Goal: Task Accomplishment & Management: Use online tool/utility

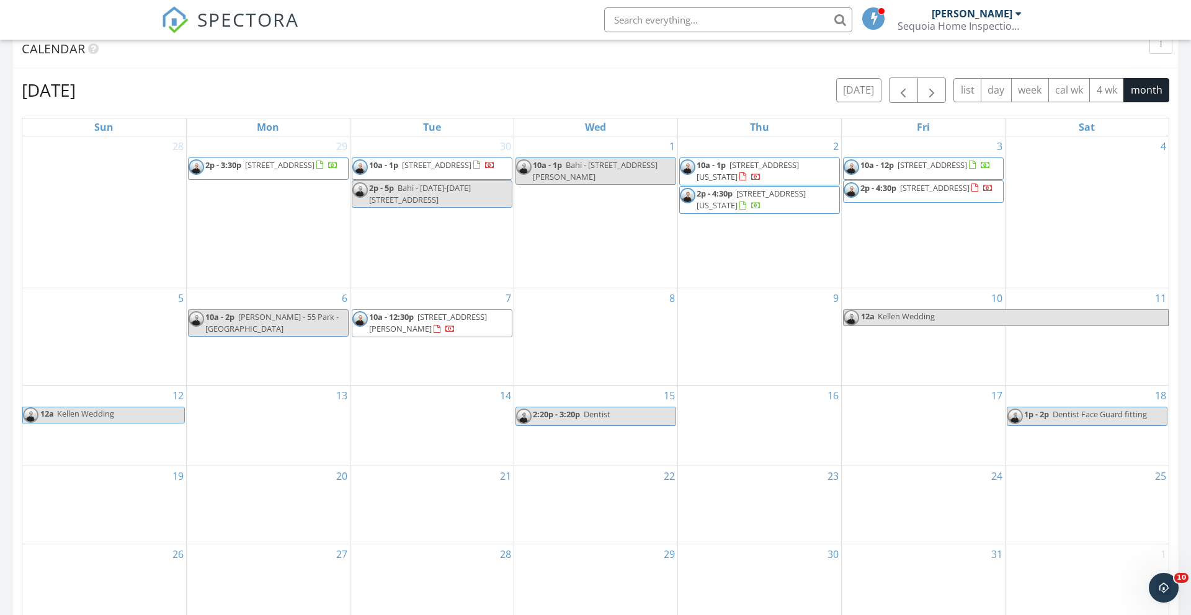
scroll to position [1129, 1191]
click at [907, 94] on span "button" at bounding box center [902, 90] width 15 height 15
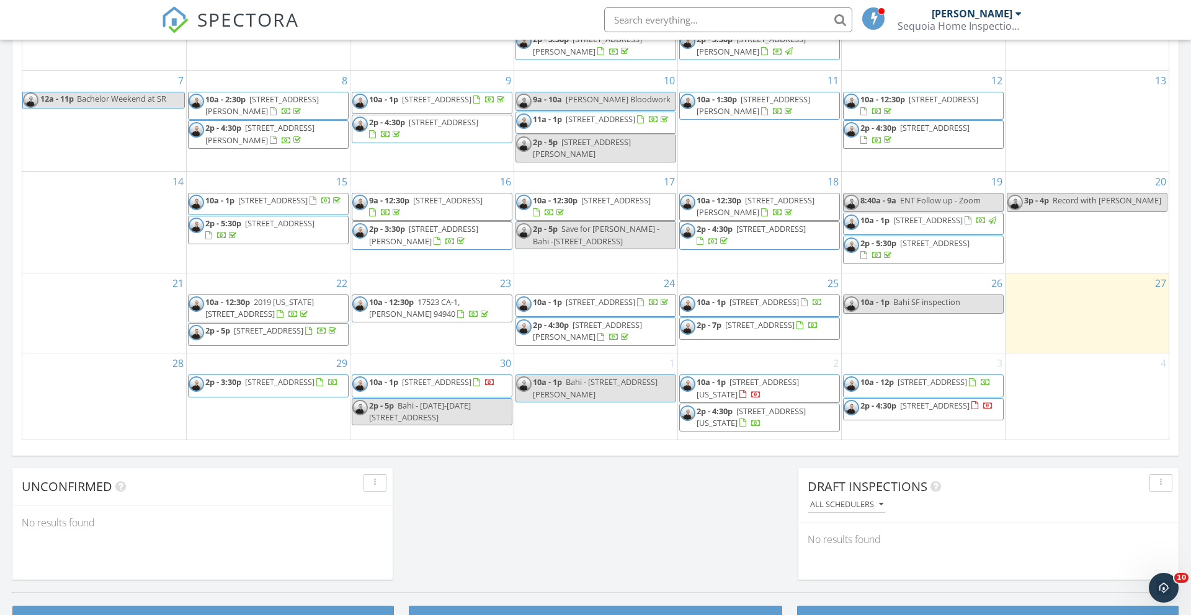
scroll to position [699, 0]
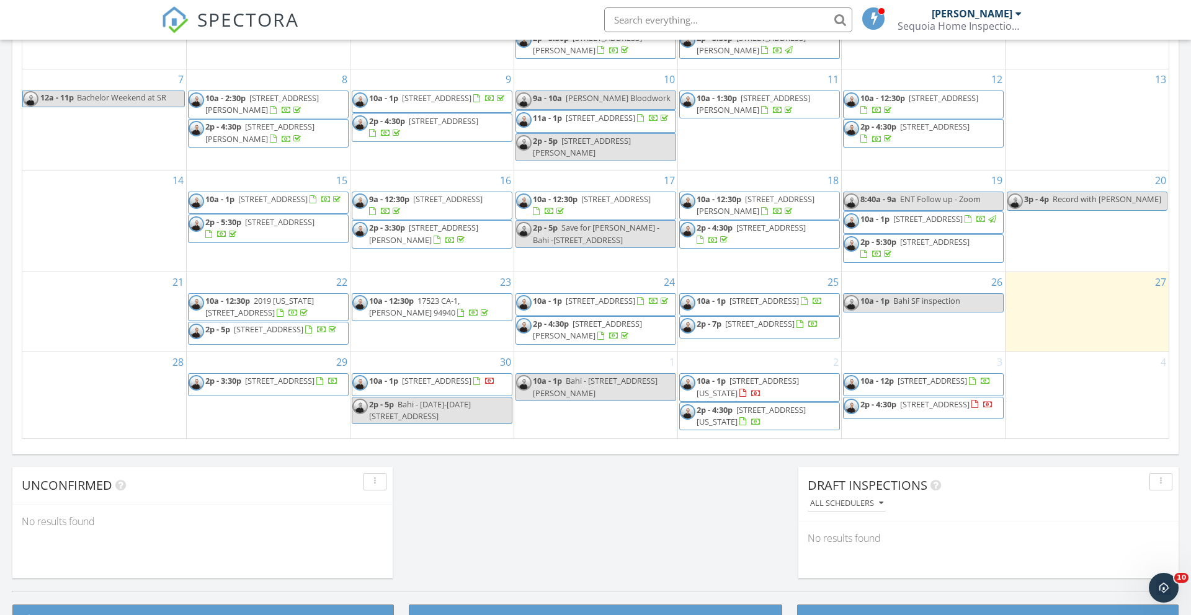
click at [808, 308] on span "10a - 1p [STREET_ADDRESS]" at bounding box center [751, 304] width 143 height 19
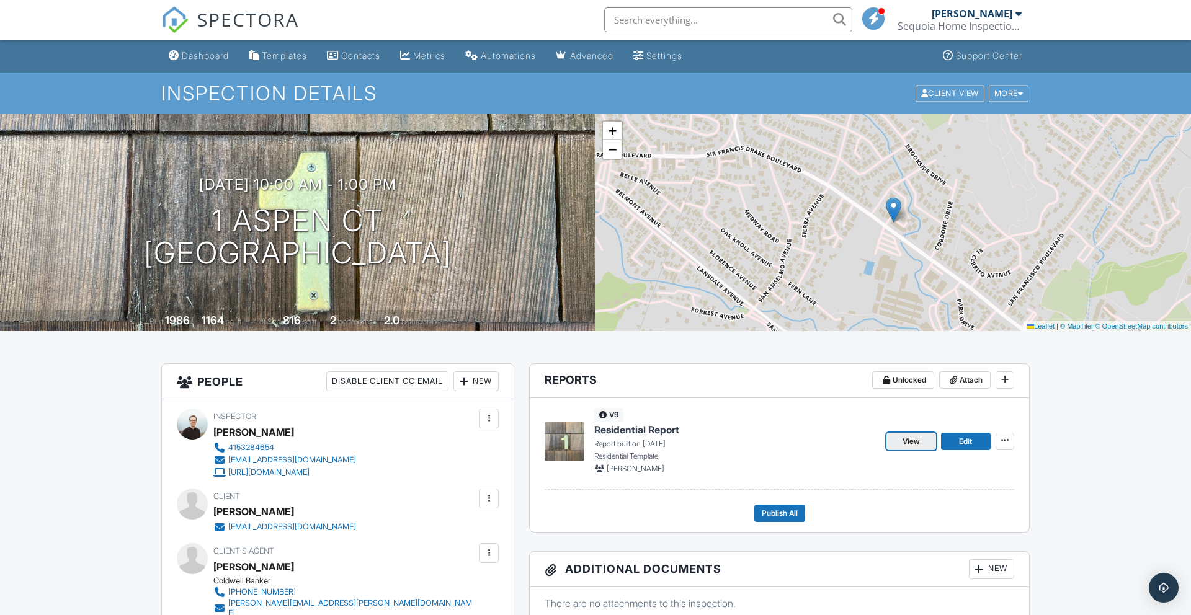
click at [894, 436] on link "View" at bounding box center [911, 441] width 50 height 17
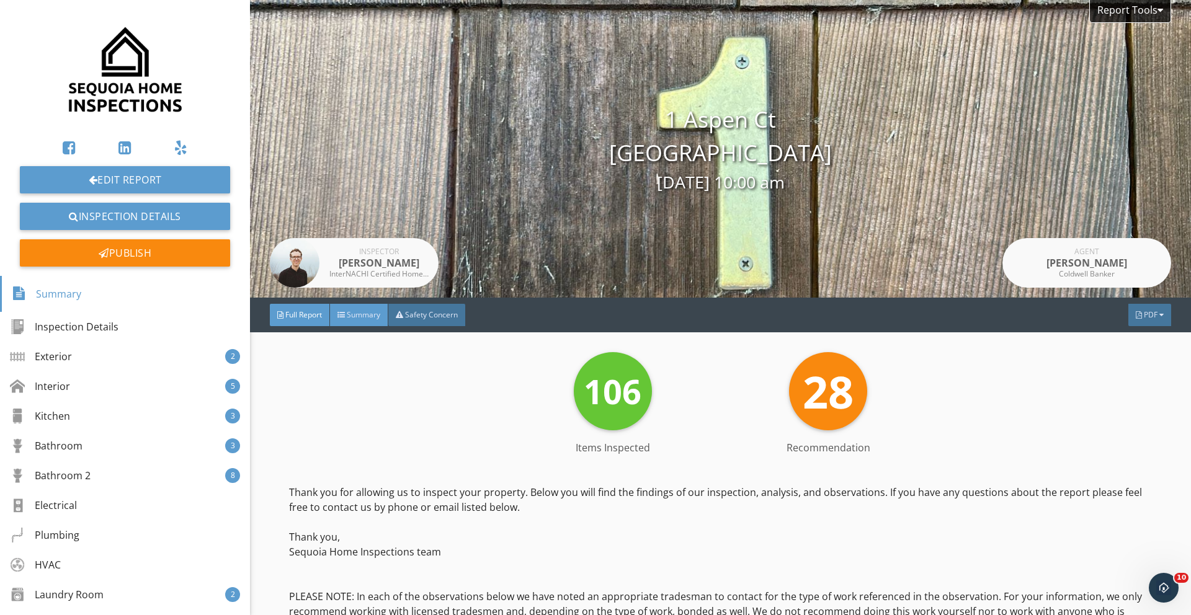
click at [362, 324] on div "Summary" at bounding box center [359, 315] width 58 height 22
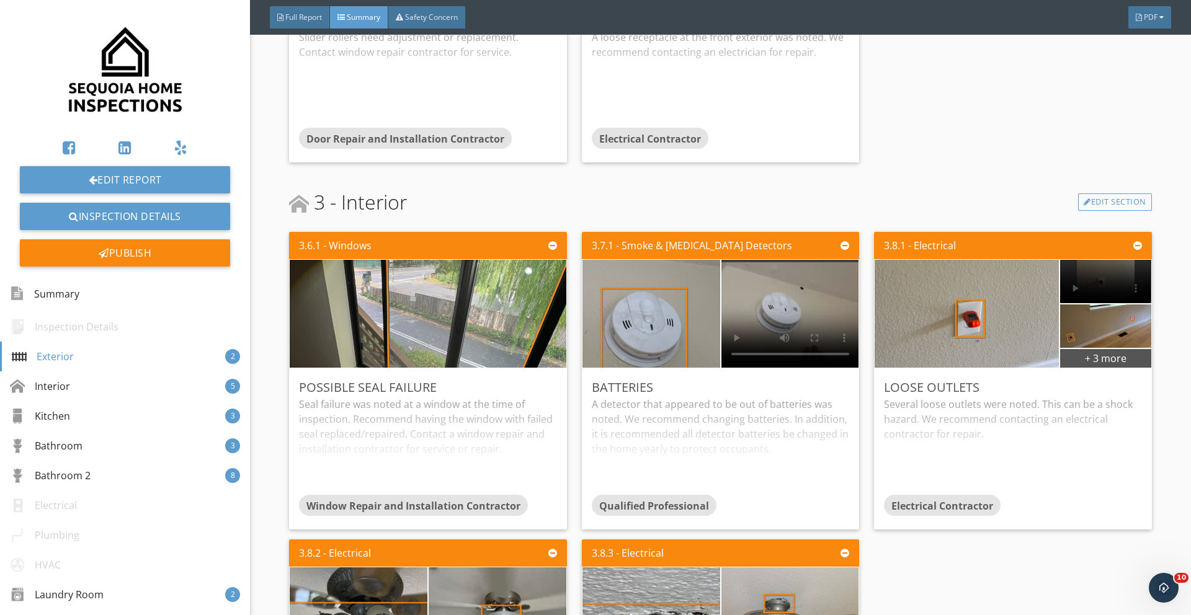
scroll to position [496, 0]
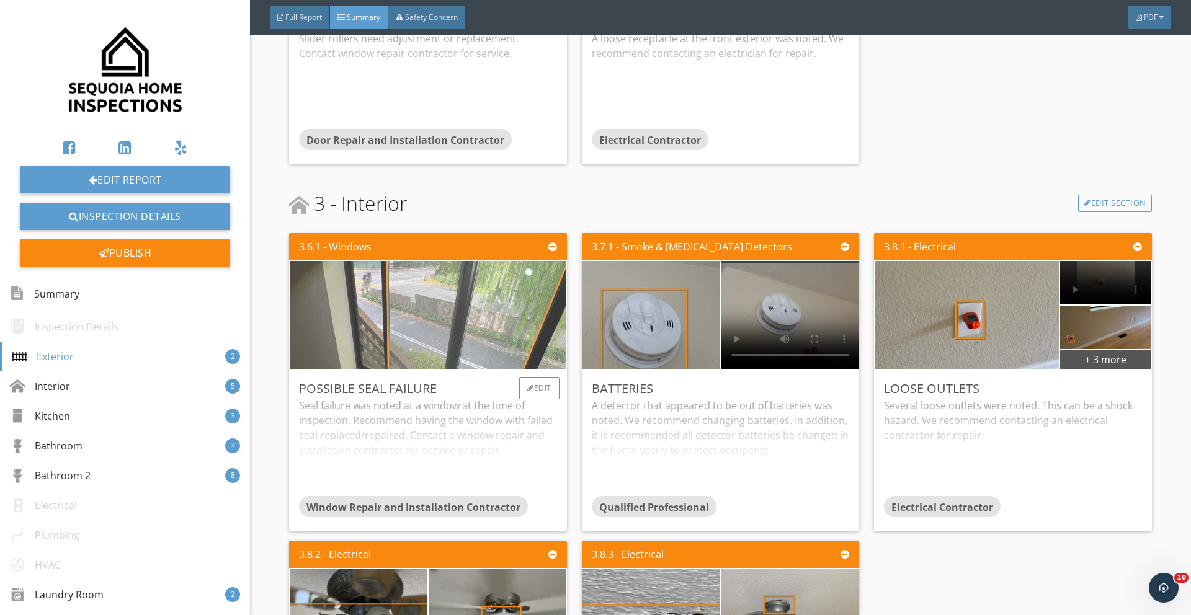
click at [445, 308] on img at bounding box center [428, 315] width 360 height 270
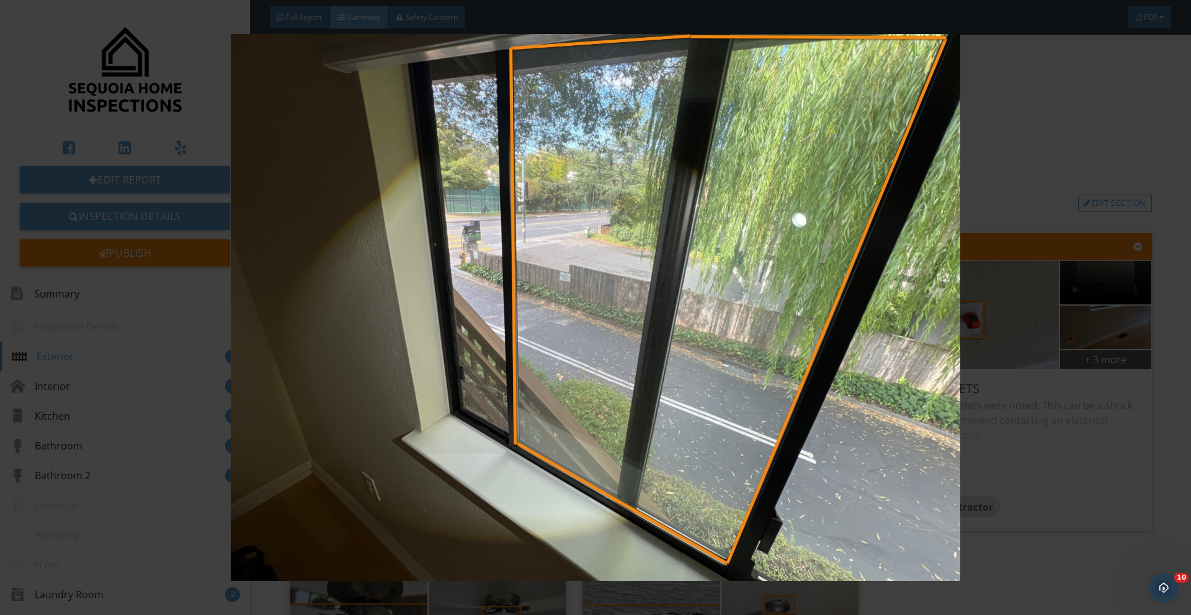
click at [976, 429] on img at bounding box center [594, 307] width 1093 height 547
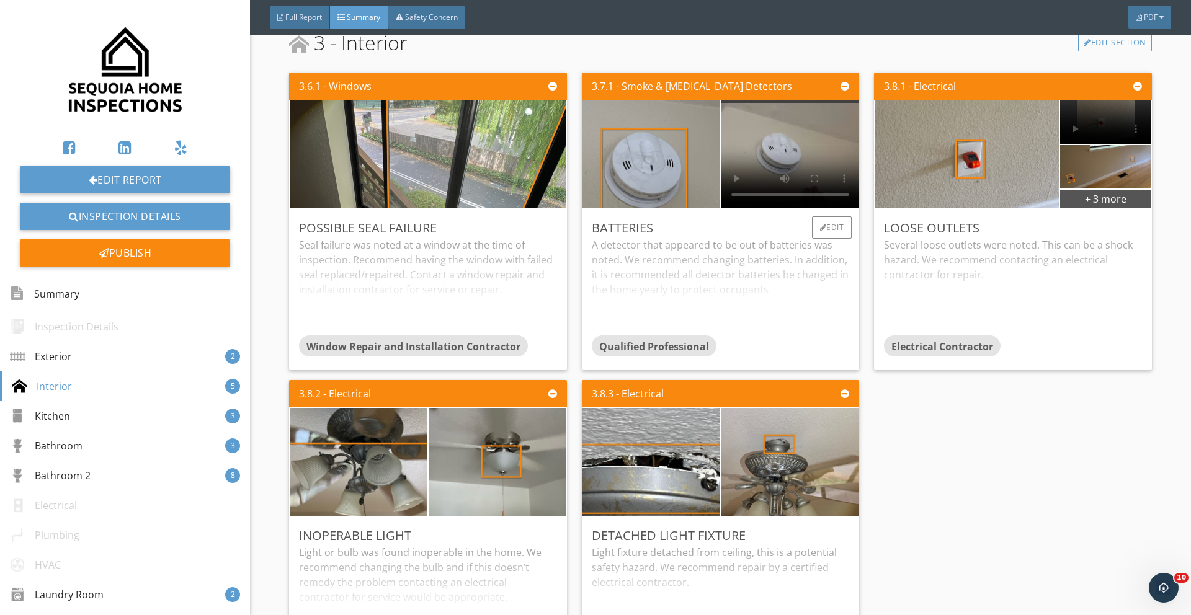
scroll to position [660, 0]
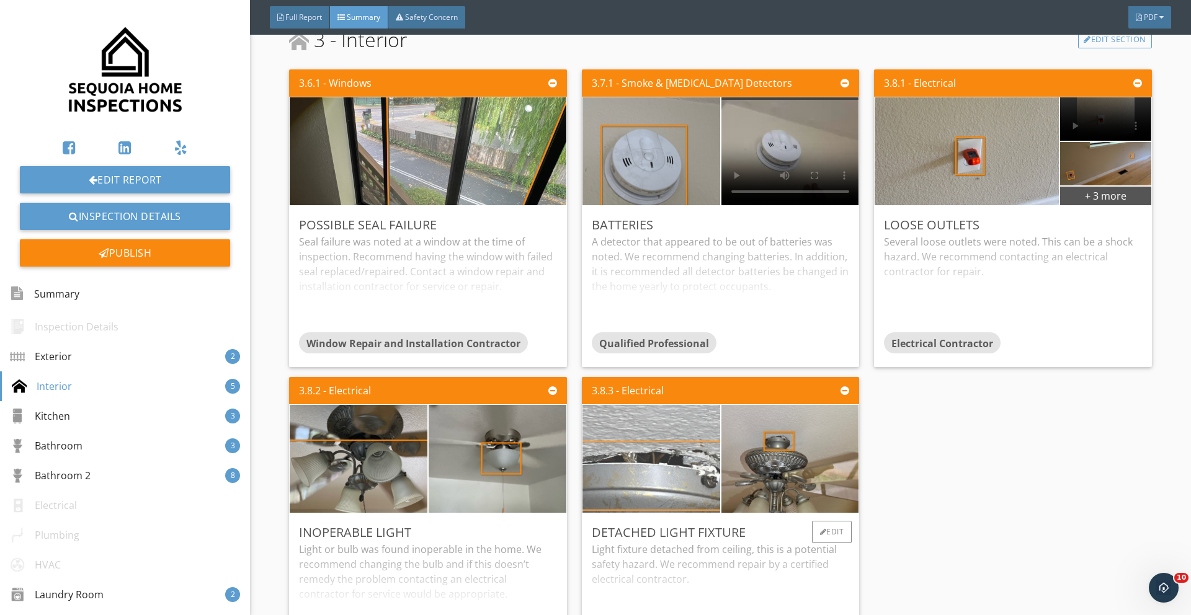
click at [623, 459] on img at bounding box center [651, 459] width 344 height 258
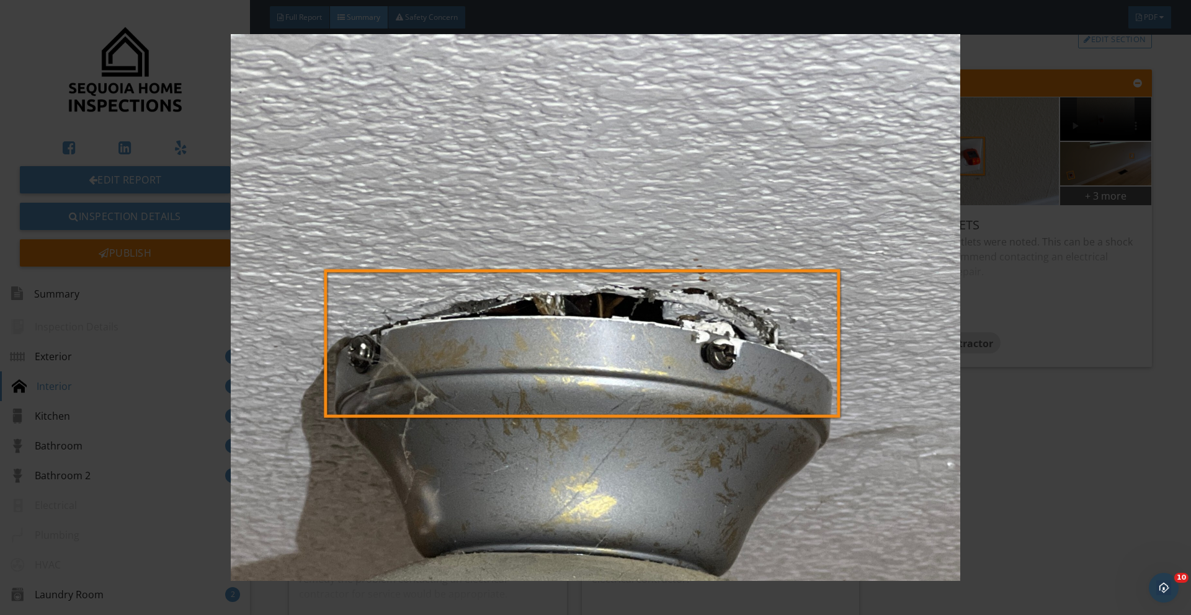
click at [672, 463] on img at bounding box center [594, 307] width 1093 height 547
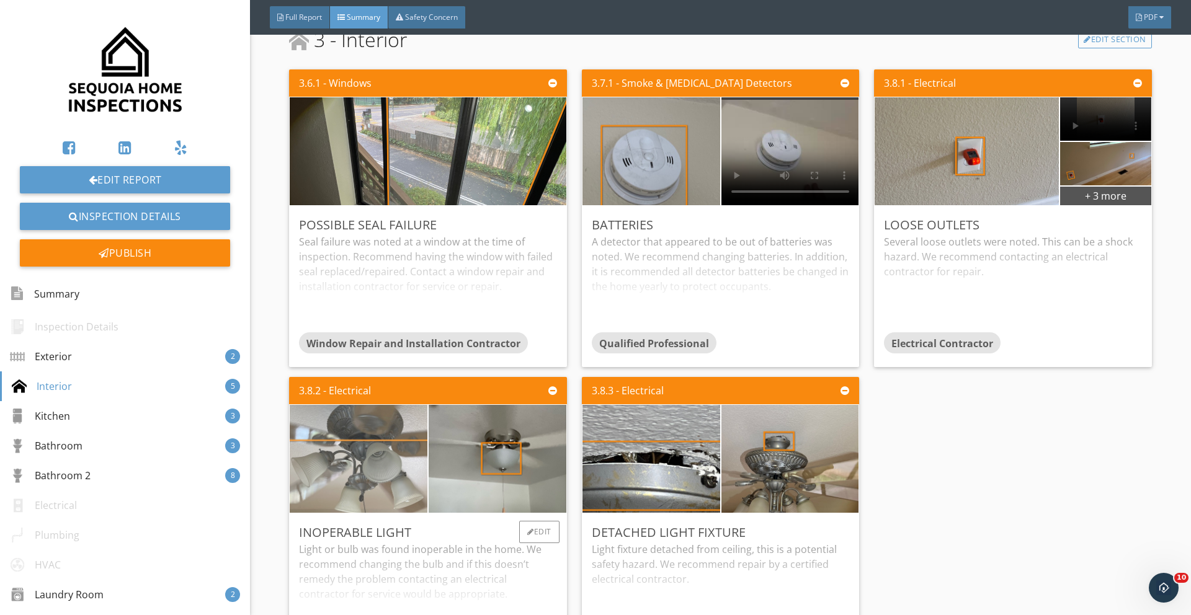
click at [411, 482] on img at bounding box center [359, 459] width 344 height 258
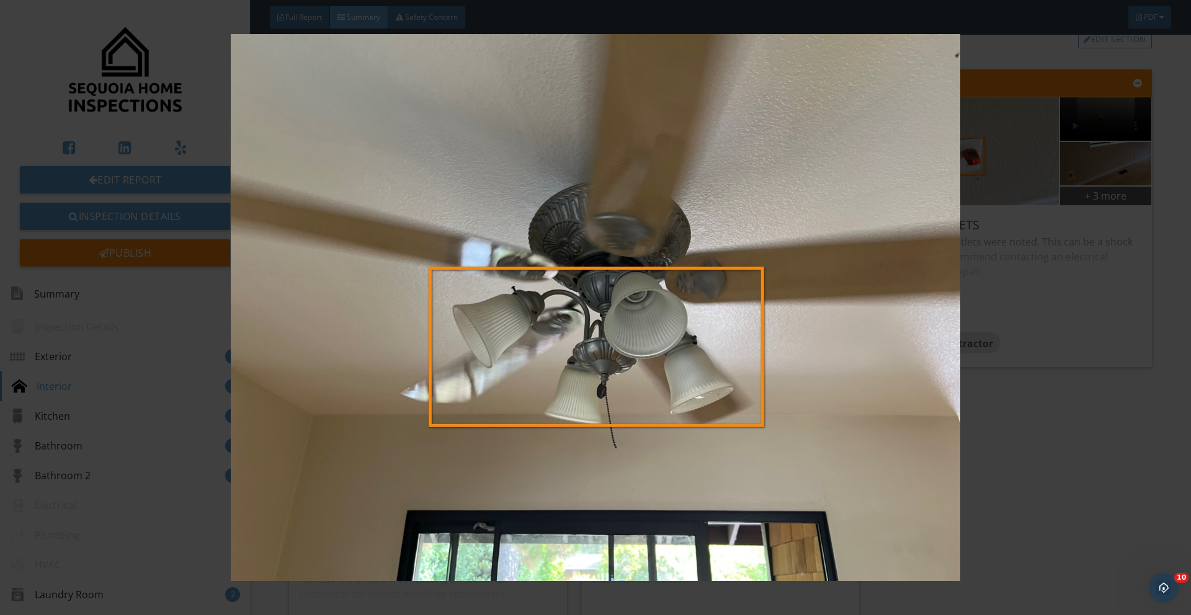
click at [411, 482] on img at bounding box center [594, 307] width 1093 height 547
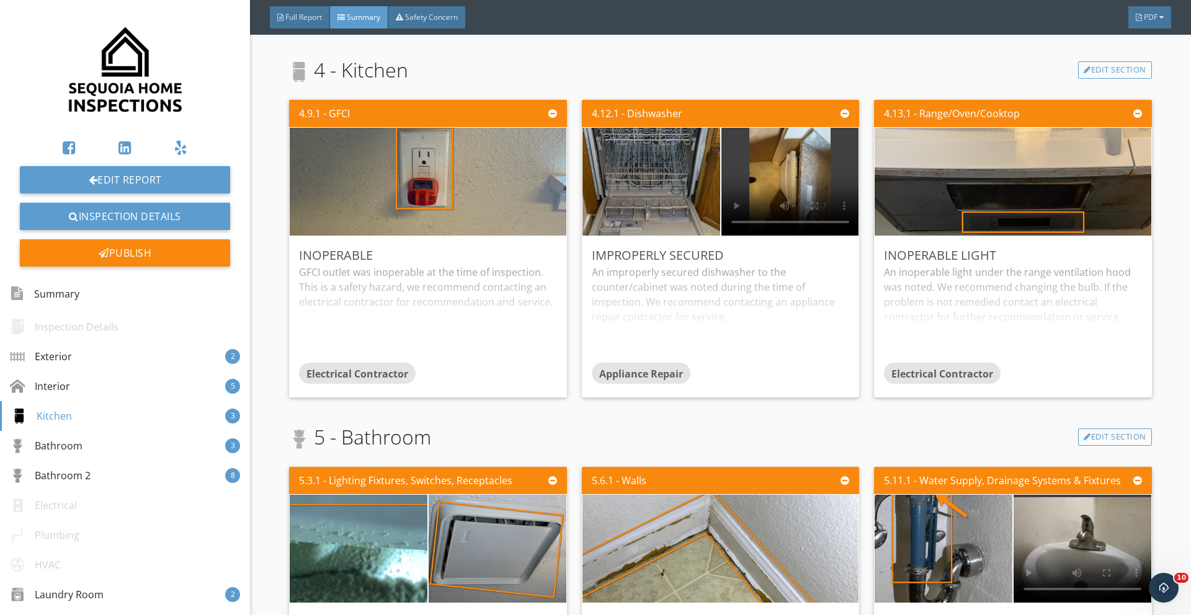
scroll to position [1431, 0]
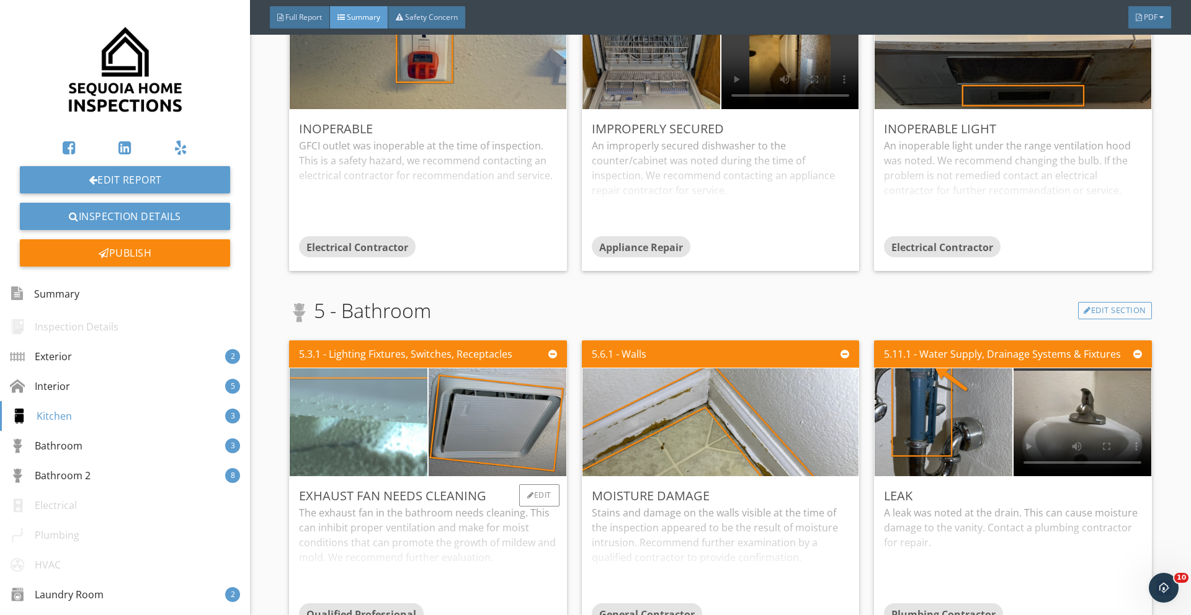
click at [411, 451] on img at bounding box center [359, 422] width 344 height 258
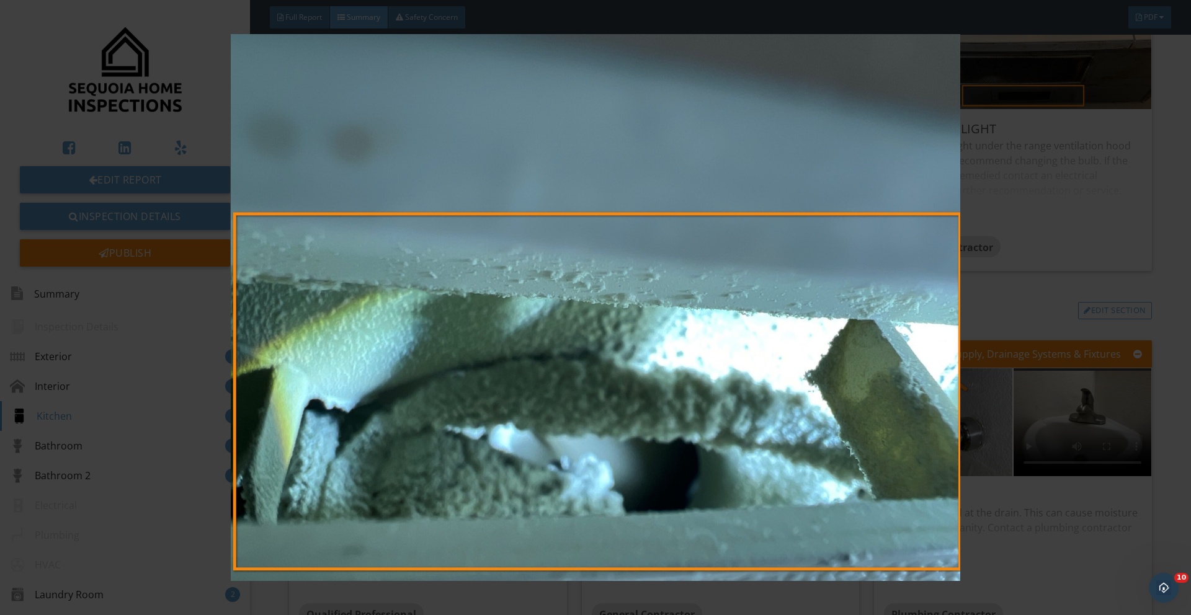
click at [411, 451] on img at bounding box center [594, 307] width 1093 height 547
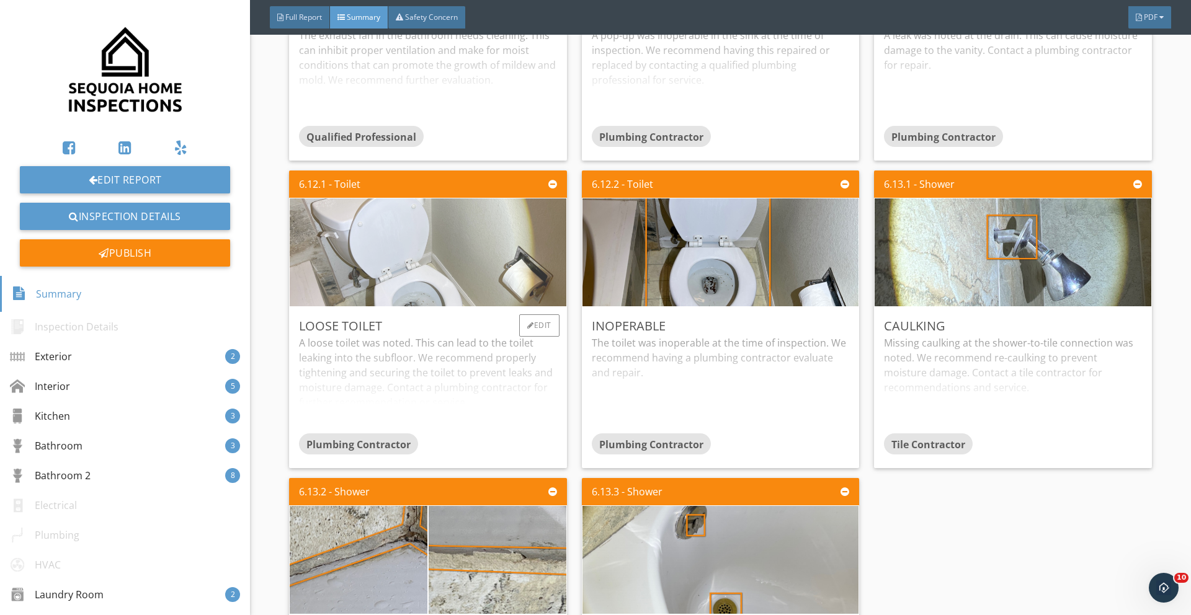
scroll to position [2428, 0]
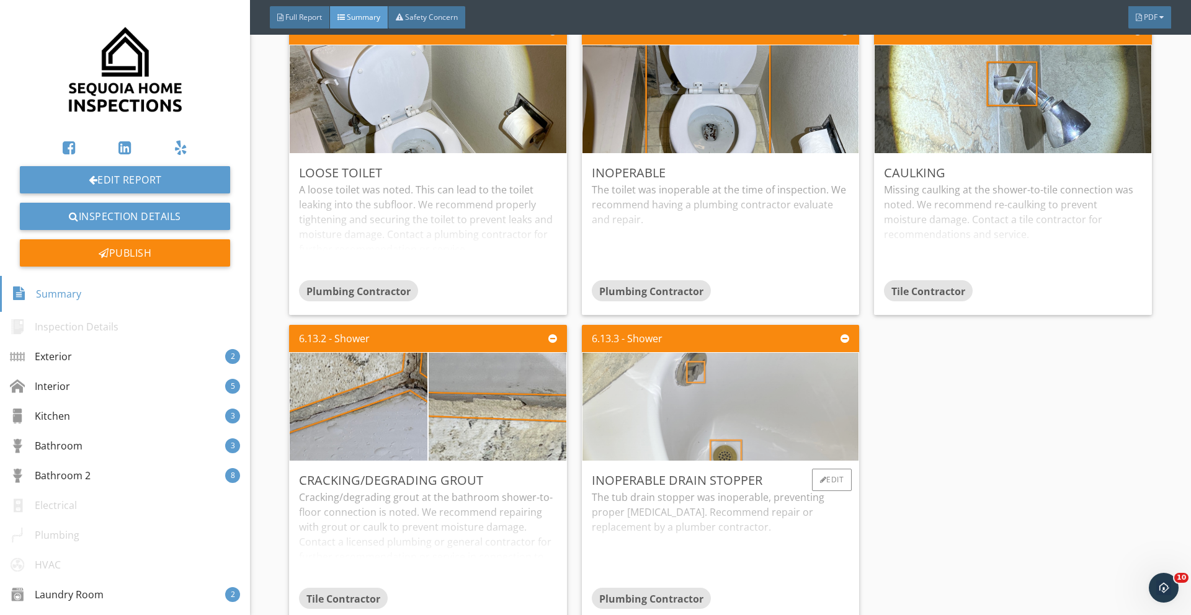
click at [671, 380] on img at bounding box center [721, 407] width 360 height 270
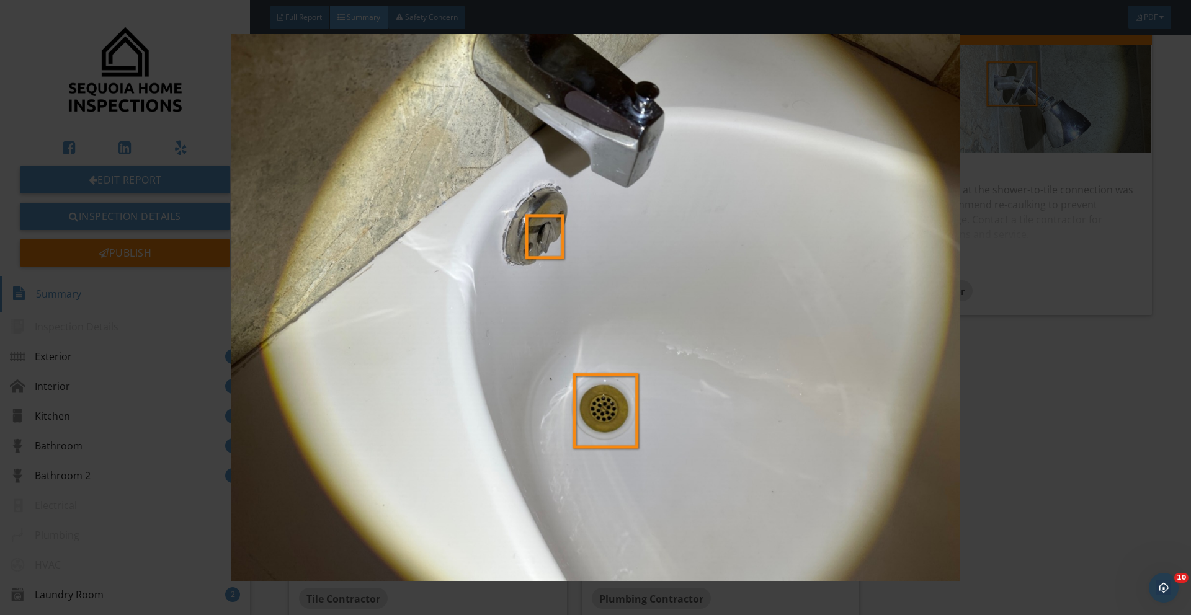
click at [985, 413] on img at bounding box center [594, 307] width 1093 height 547
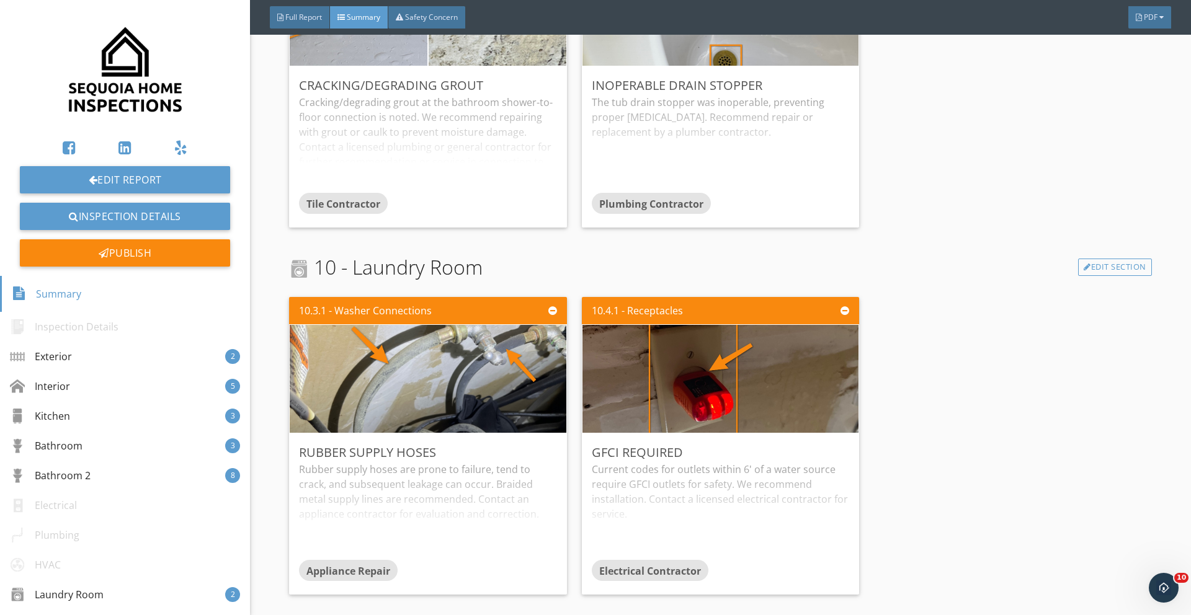
scroll to position [2825, 0]
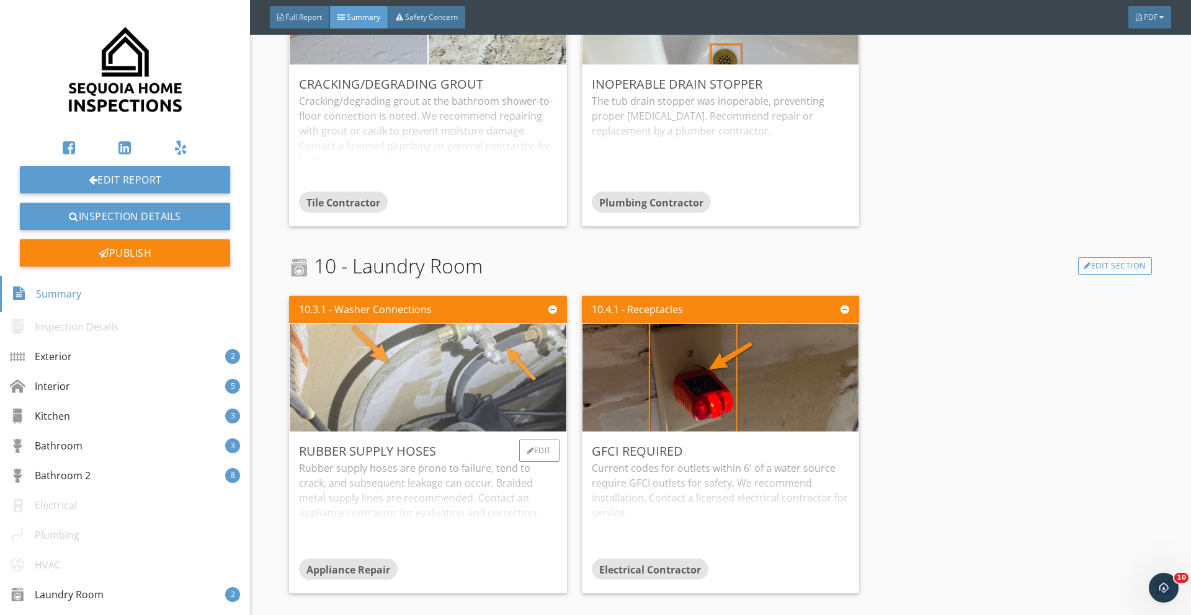
click at [460, 427] on img at bounding box center [428, 378] width 360 height 270
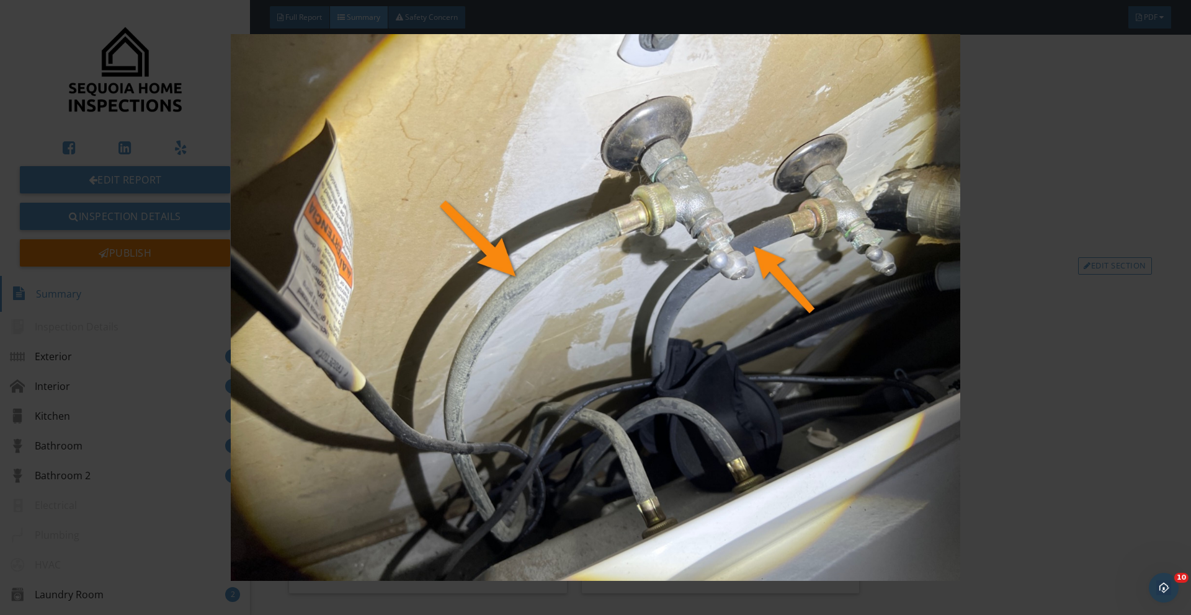
click at [957, 424] on img at bounding box center [594, 307] width 1093 height 547
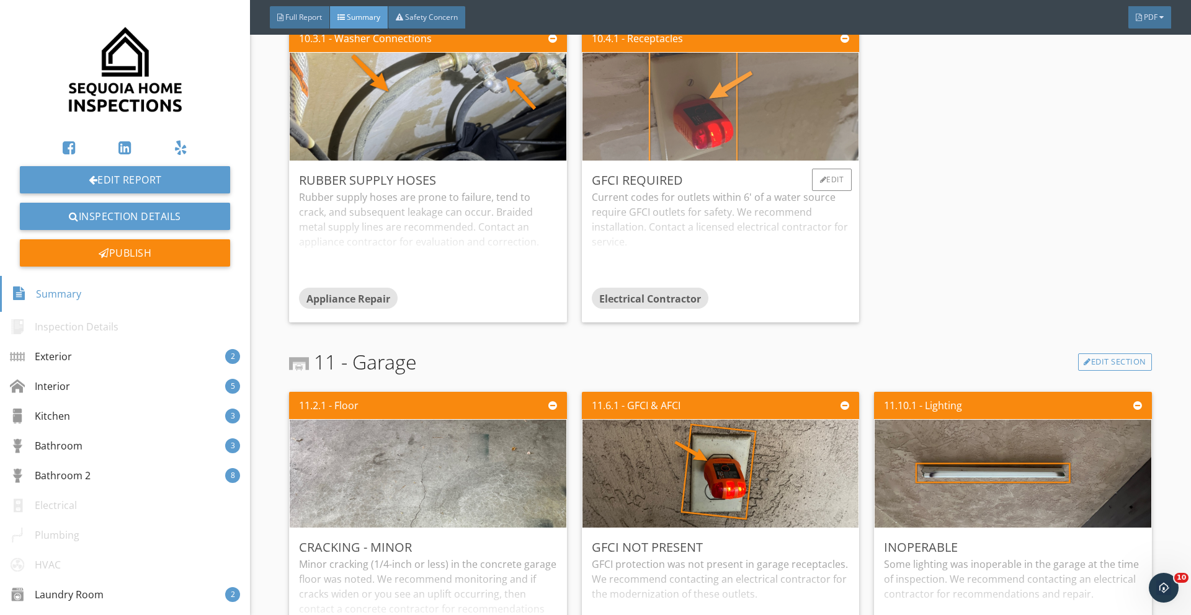
scroll to position [3155, 0]
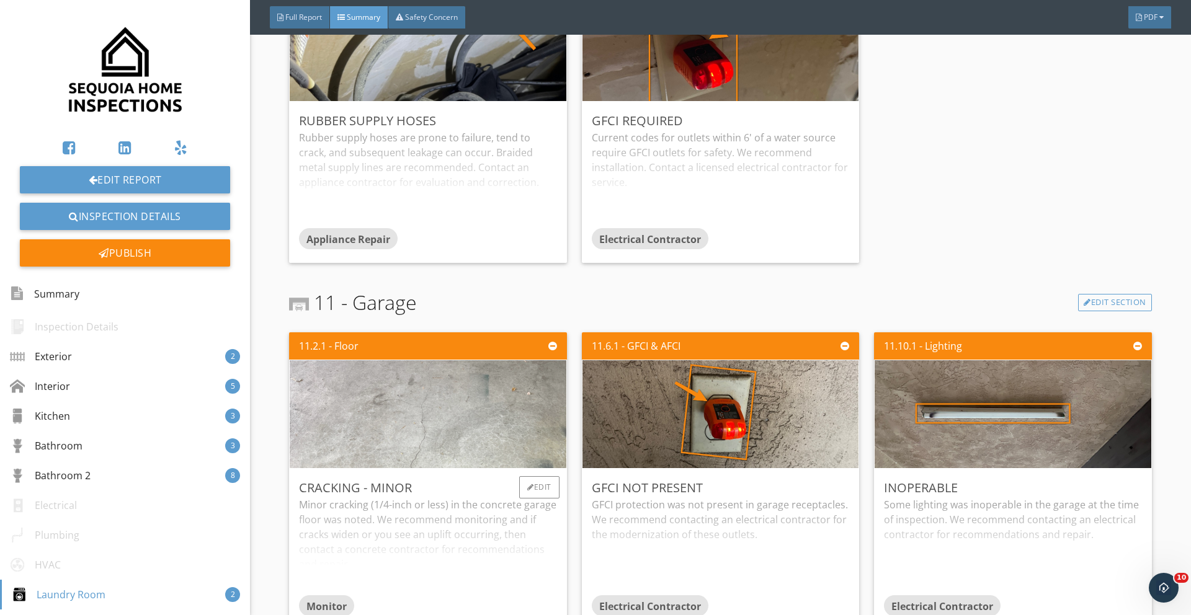
click at [483, 404] on img at bounding box center [428, 415] width 360 height 270
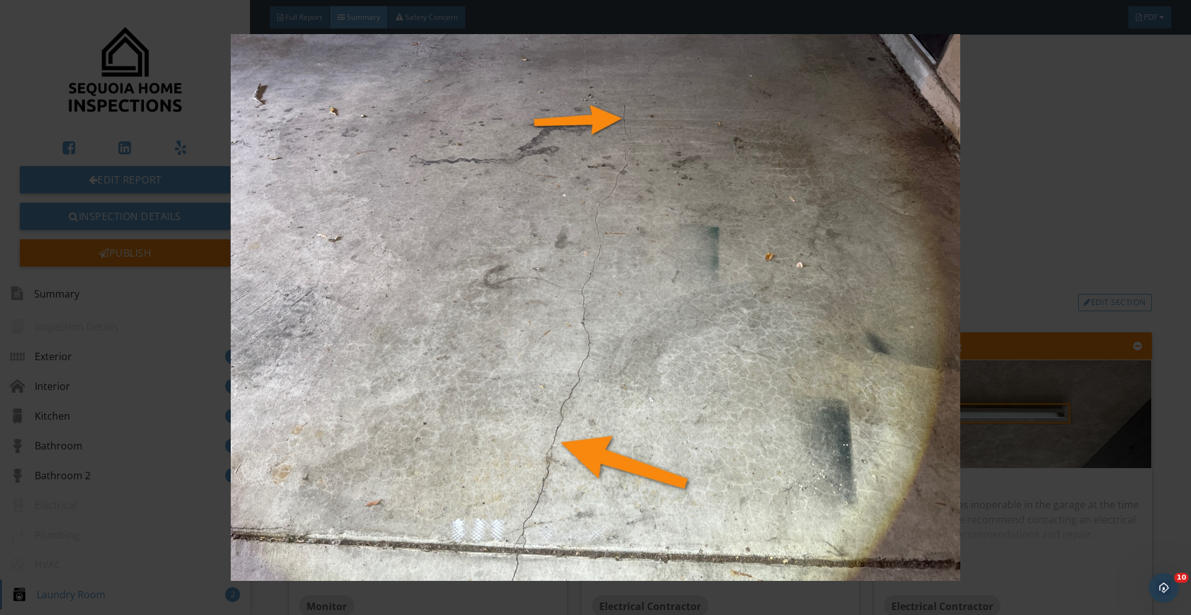
click at [898, 401] on img at bounding box center [594, 307] width 1093 height 547
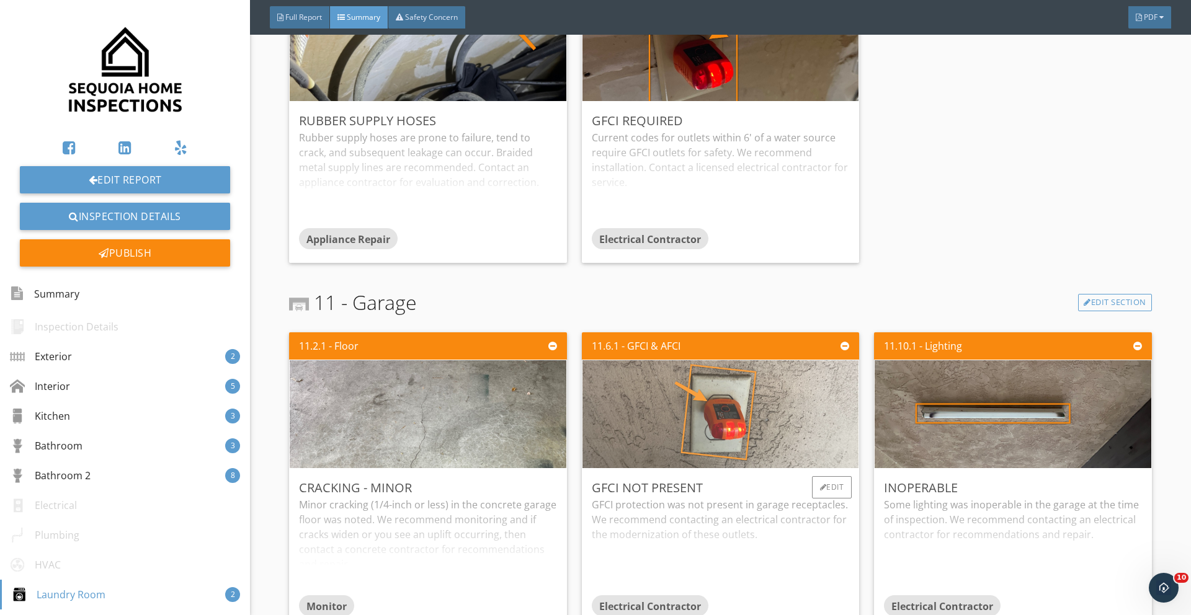
click at [782, 421] on img at bounding box center [720, 415] width 360 height 270
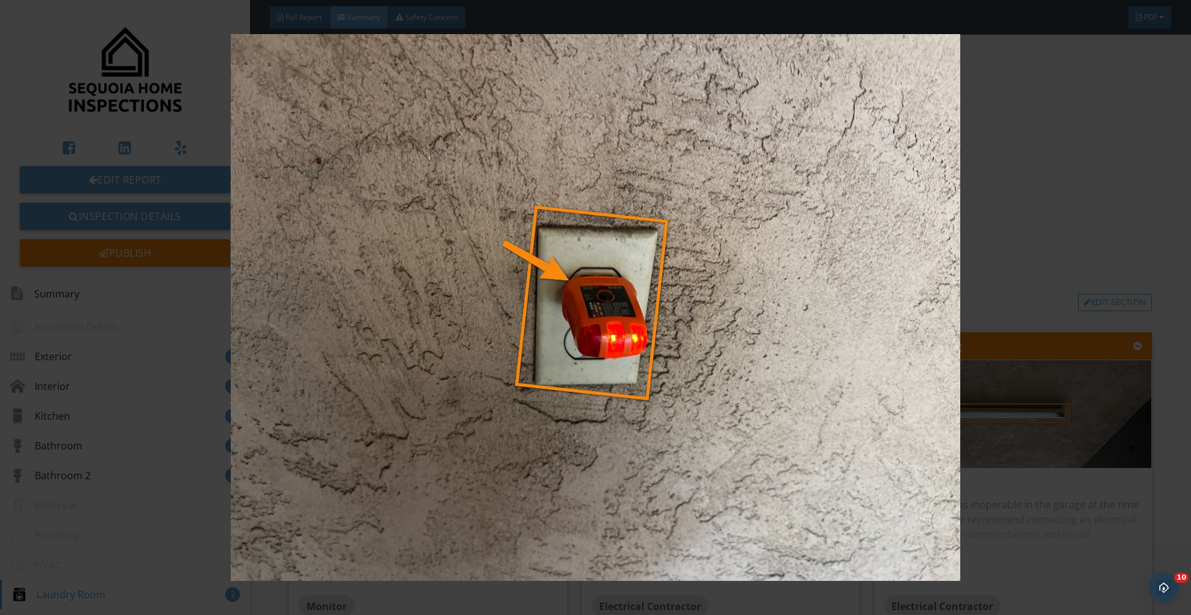
click at [783, 420] on img at bounding box center [594, 307] width 1093 height 547
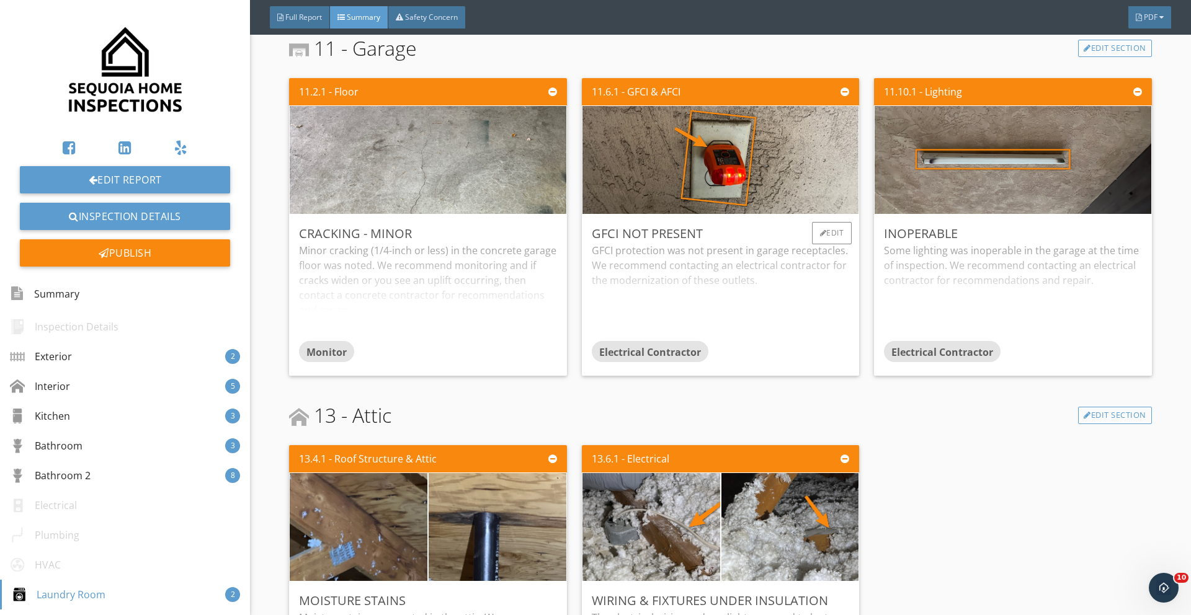
scroll to position [3542, 0]
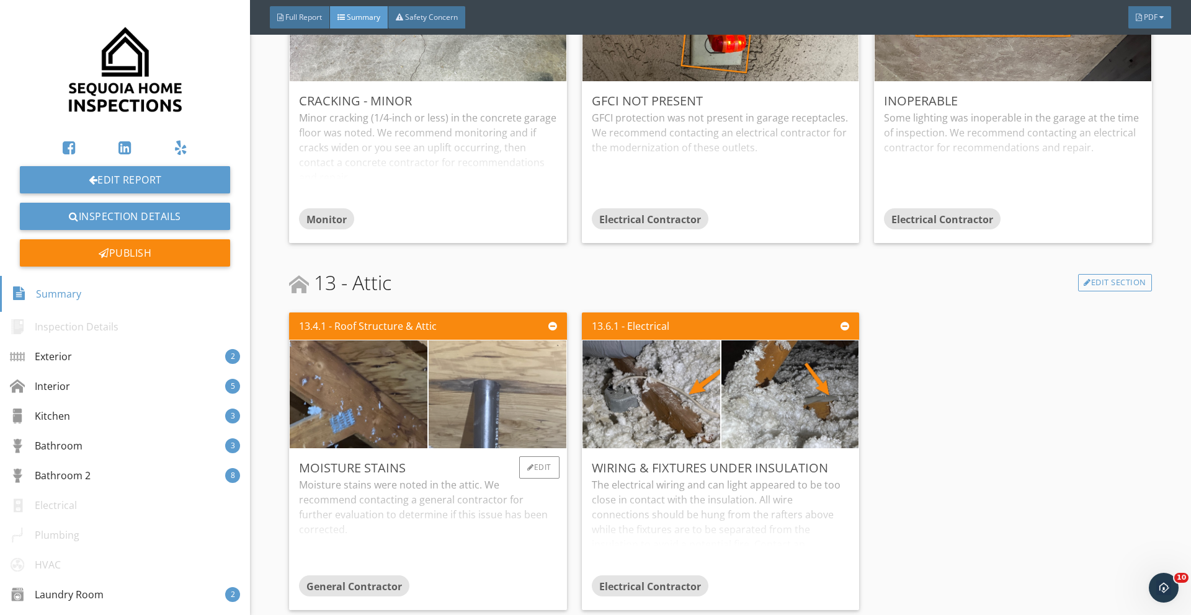
click at [513, 406] on img at bounding box center [498, 394] width 344 height 258
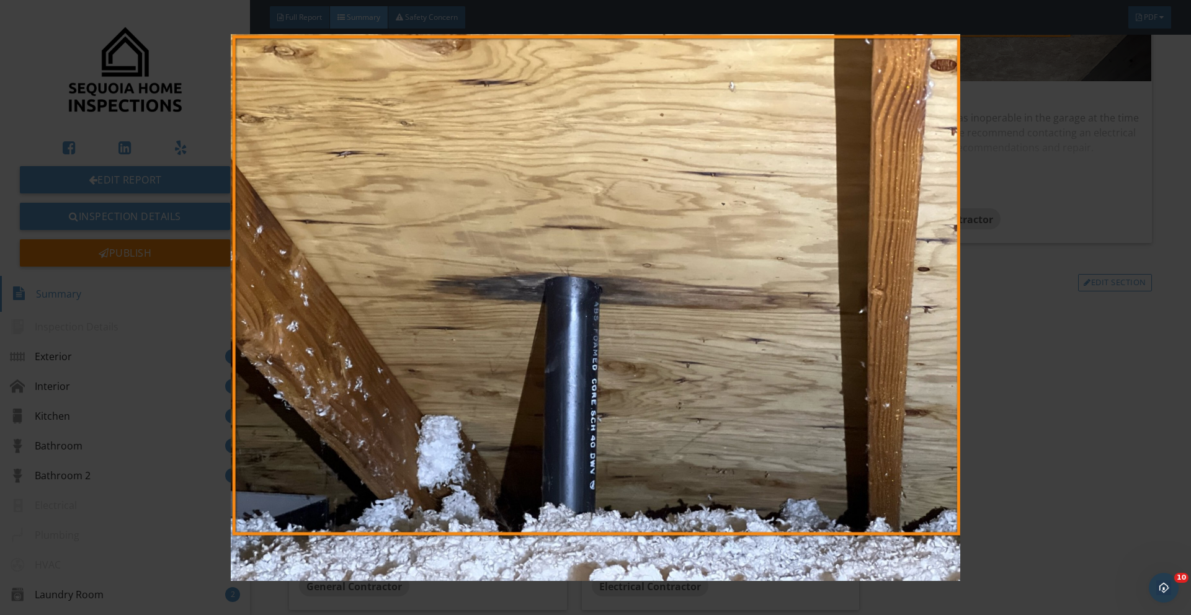
click at [513, 406] on img at bounding box center [594, 307] width 1093 height 547
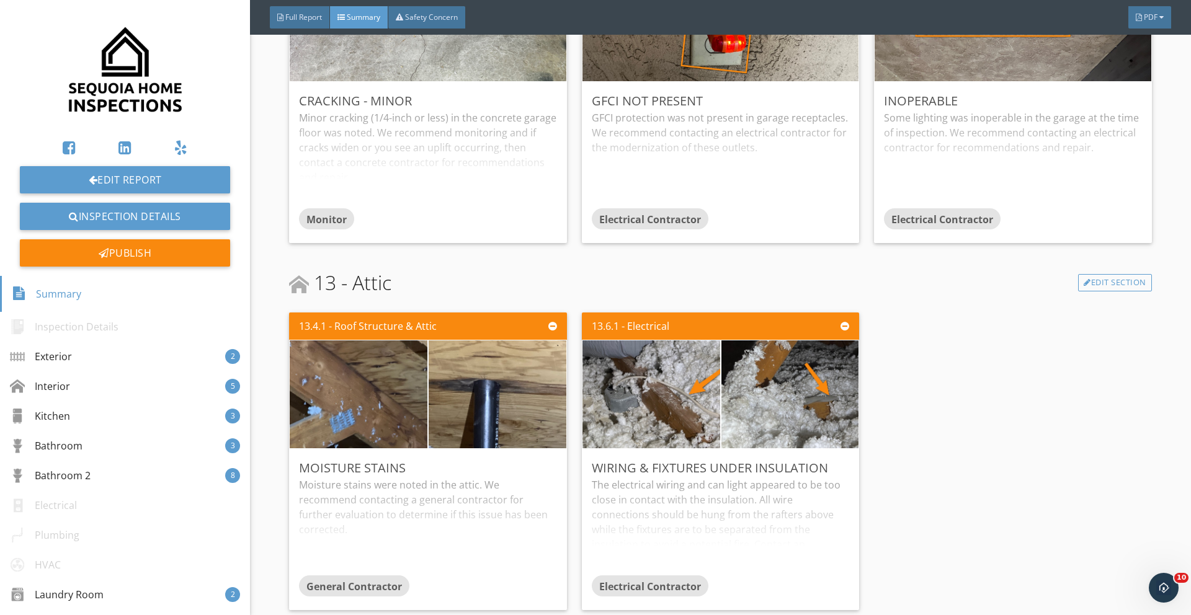
drag, startPoint x: 167, startPoint y: 167, endPoint x: 273, endPoint y: 588, distance: 433.6
click at [0, 0] on div "Edit Report Inspection Details Publish Summary Inspection Details Exterior 2 In…" at bounding box center [125, 307] width 250 height 615
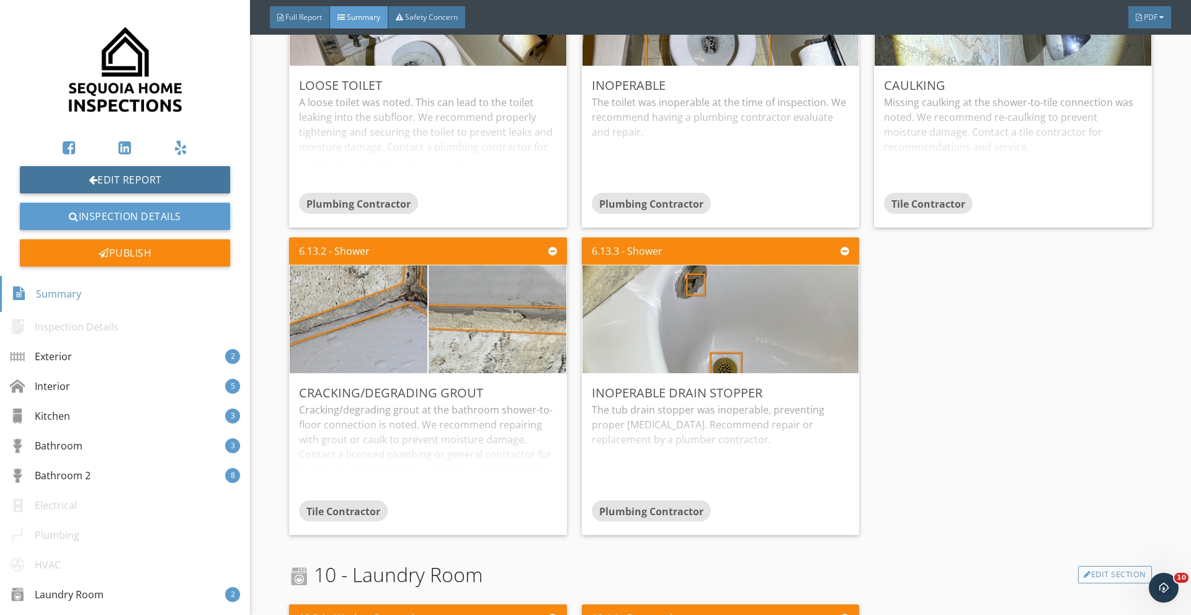
scroll to position [2517, 0]
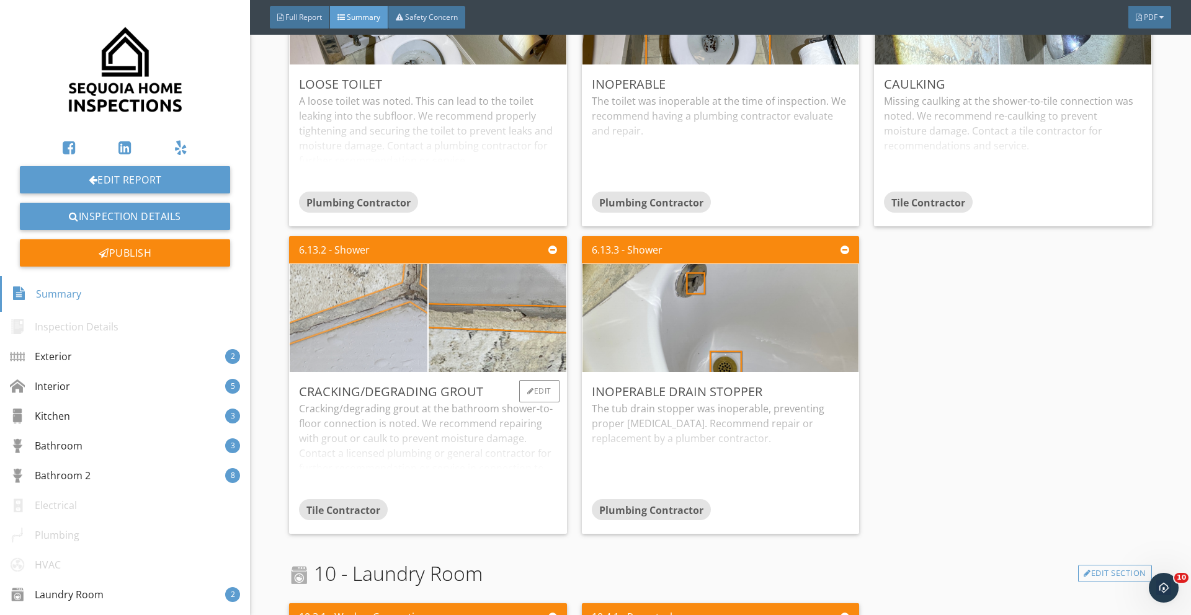
click at [422, 332] on img at bounding box center [359, 318] width 344 height 258
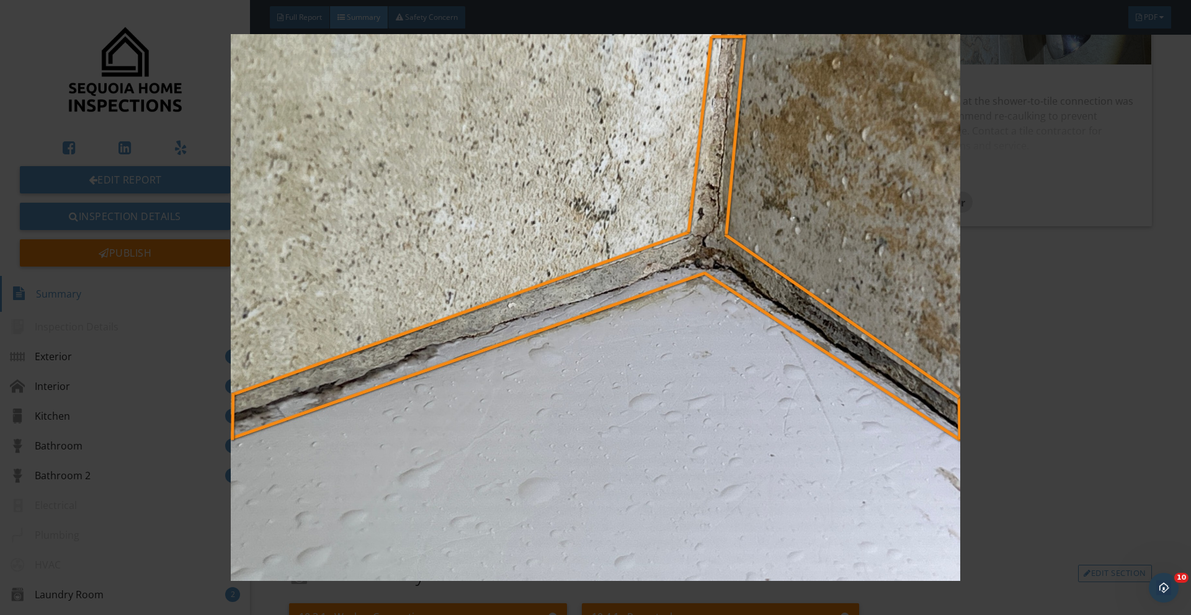
click at [672, 332] on img at bounding box center [594, 307] width 1093 height 547
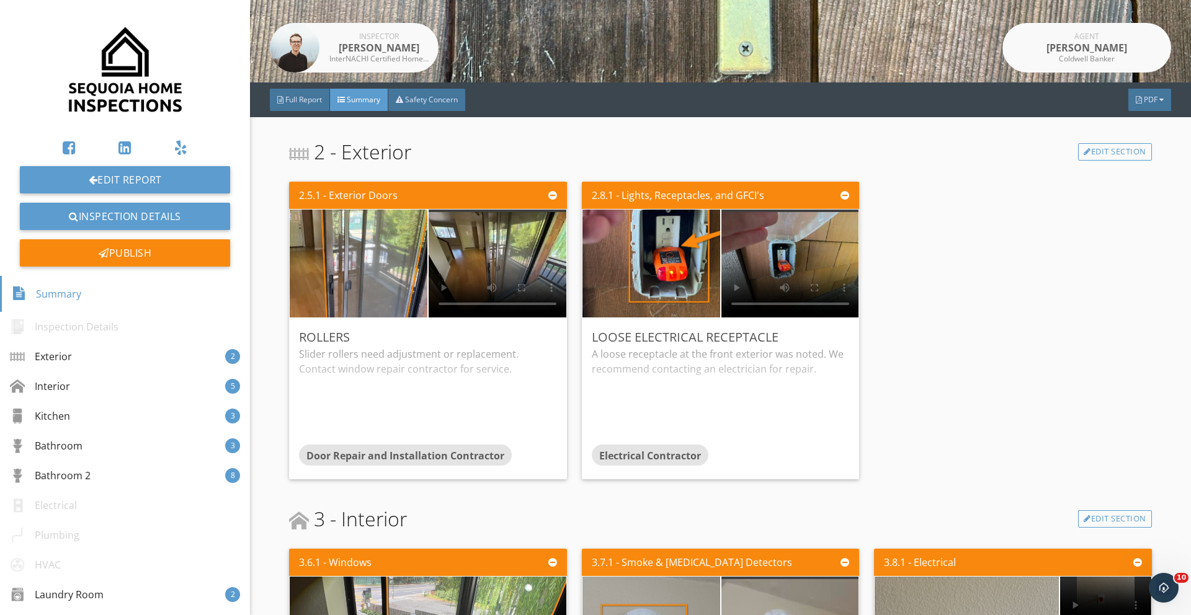
scroll to position [0, 0]
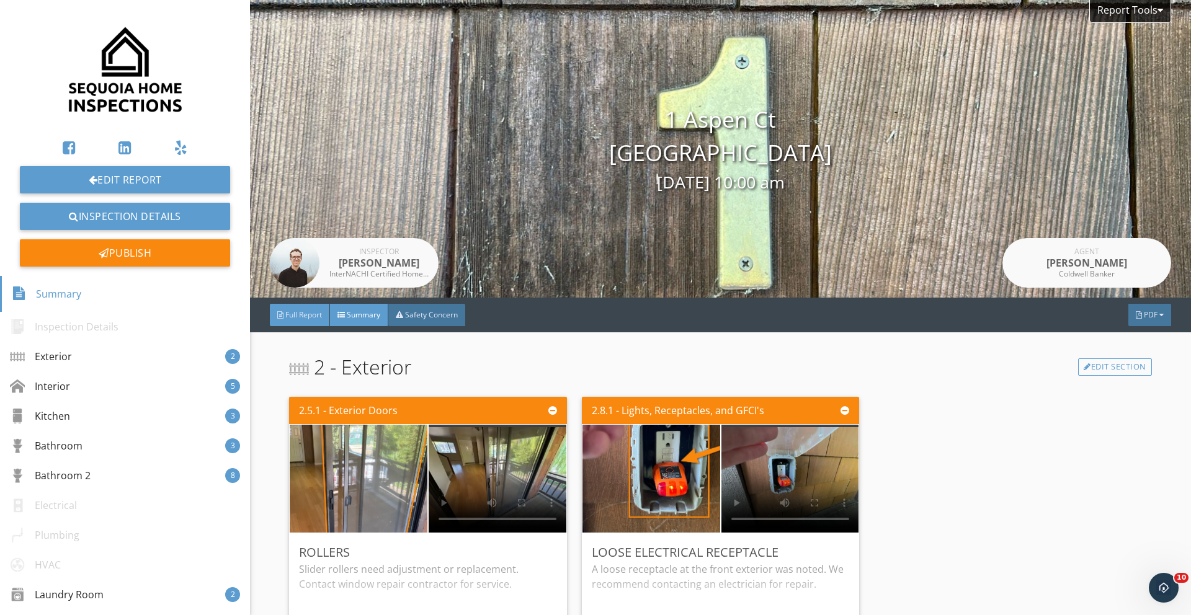
click at [297, 312] on span "Full Report" at bounding box center [303, 314] width 37 height 11
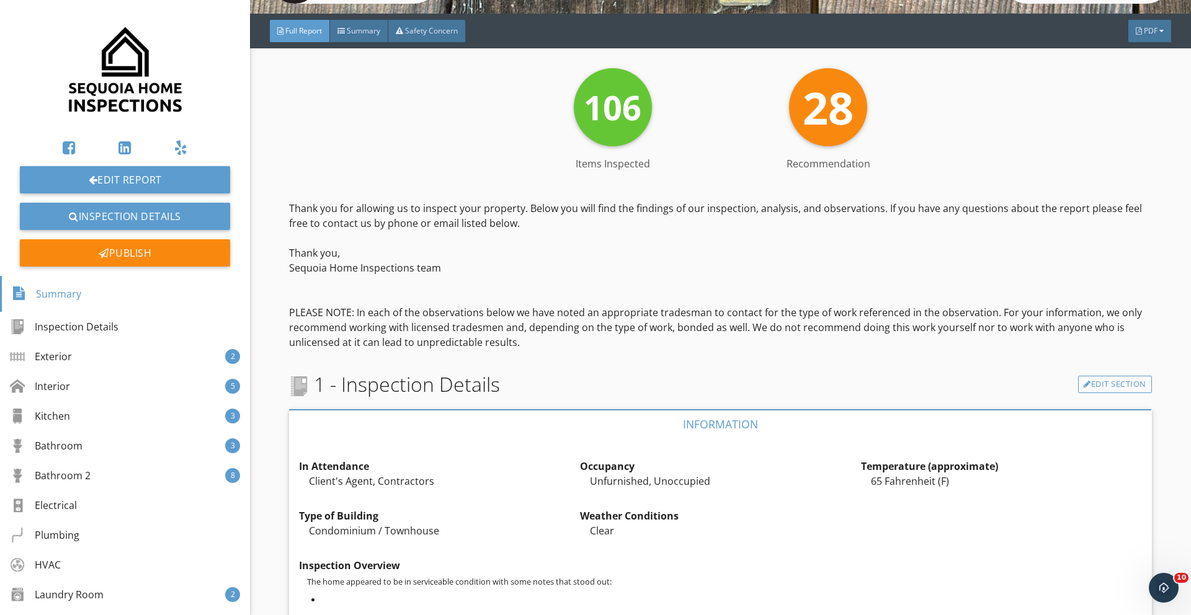
scroll to position [526, 0]
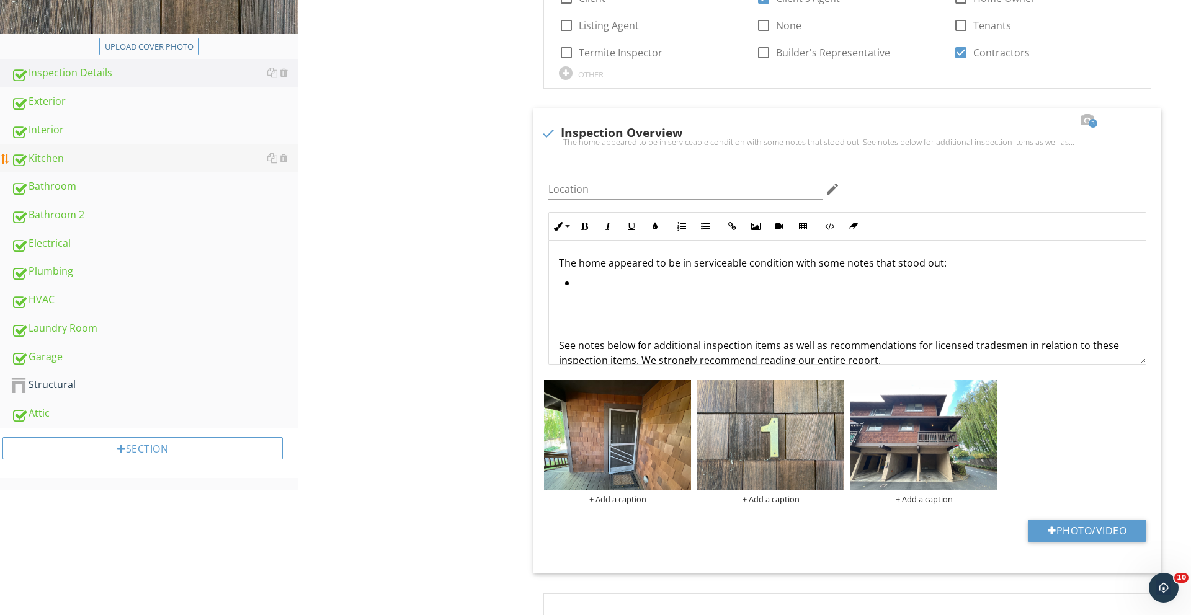
scroll to position [378, 0]
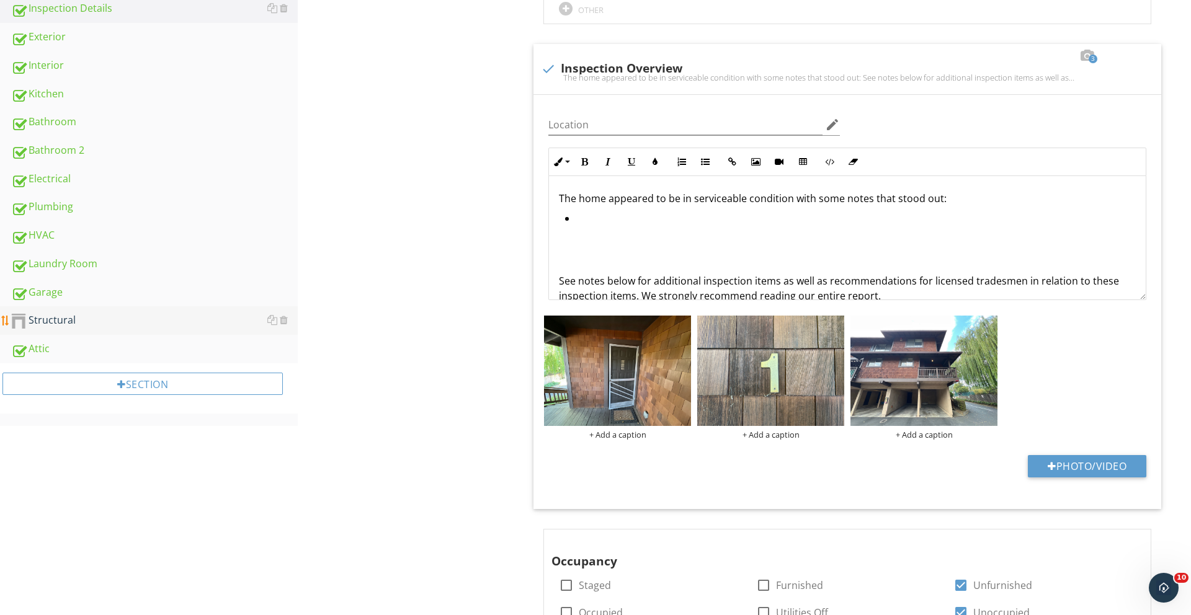
click at [87, 317] on div "Structural" at bounding box center [154, 321] width 286 height 16
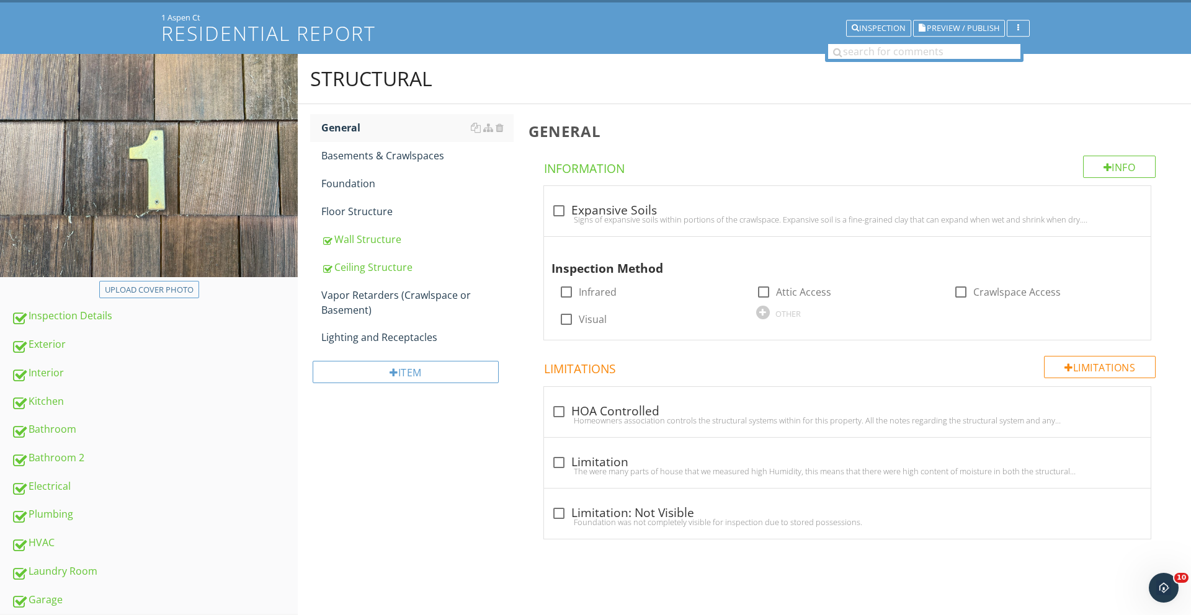
scroll to position [61, 0]
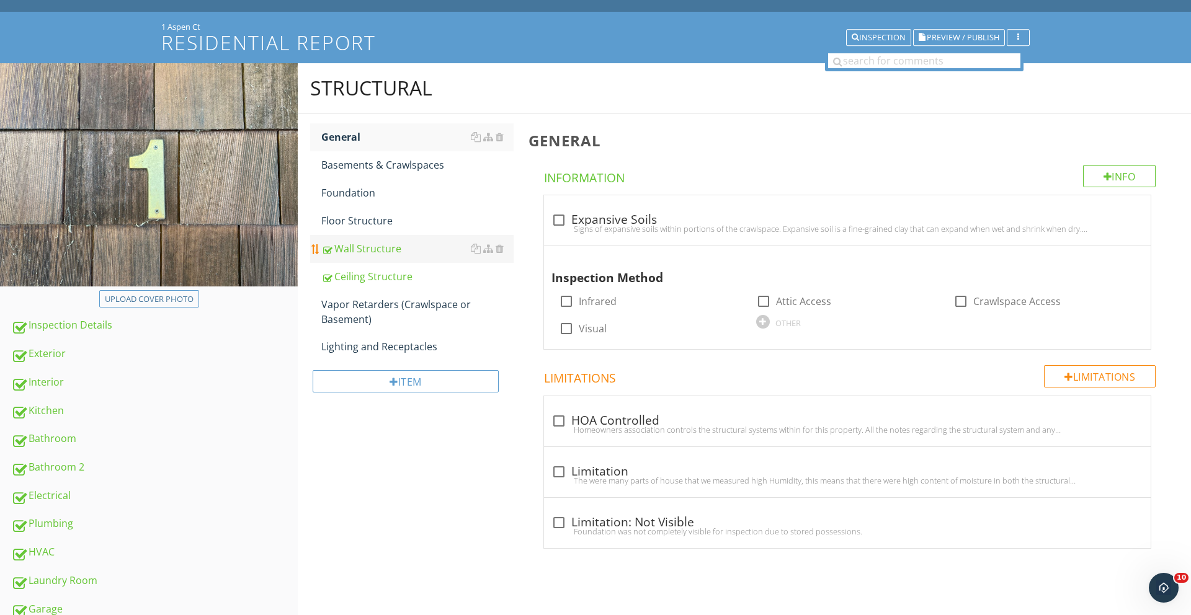
click at [366, 252] on div "Wall Structure" at bounding box center [417, 248] width 192 height 15
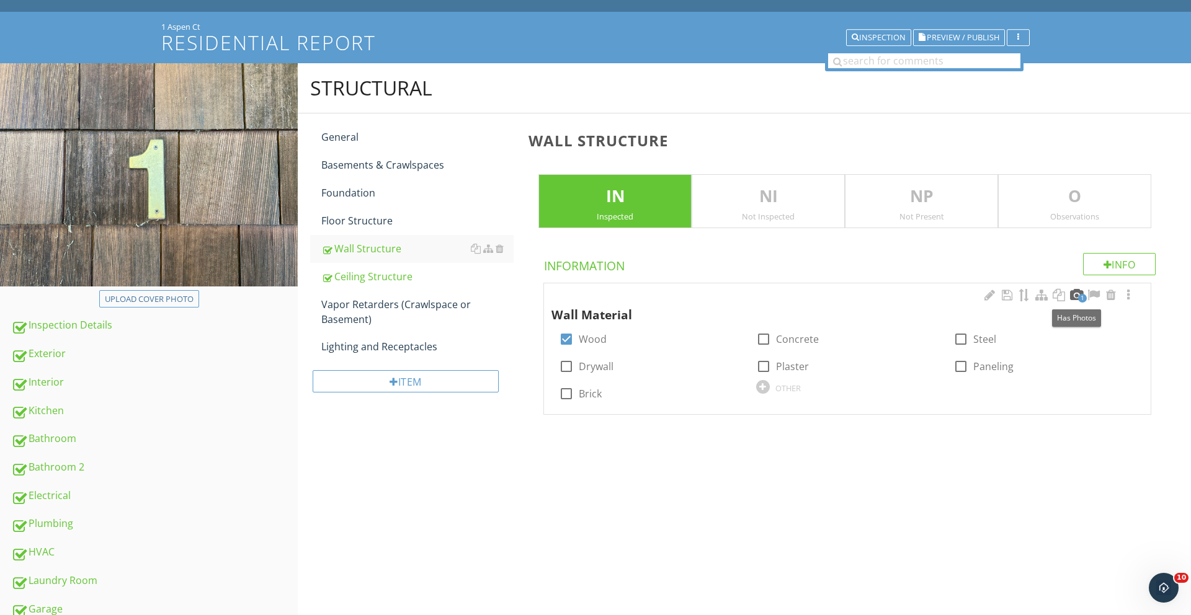
click at [1075, 295] on div at bounding box center [1075, 295] width 15 height 12
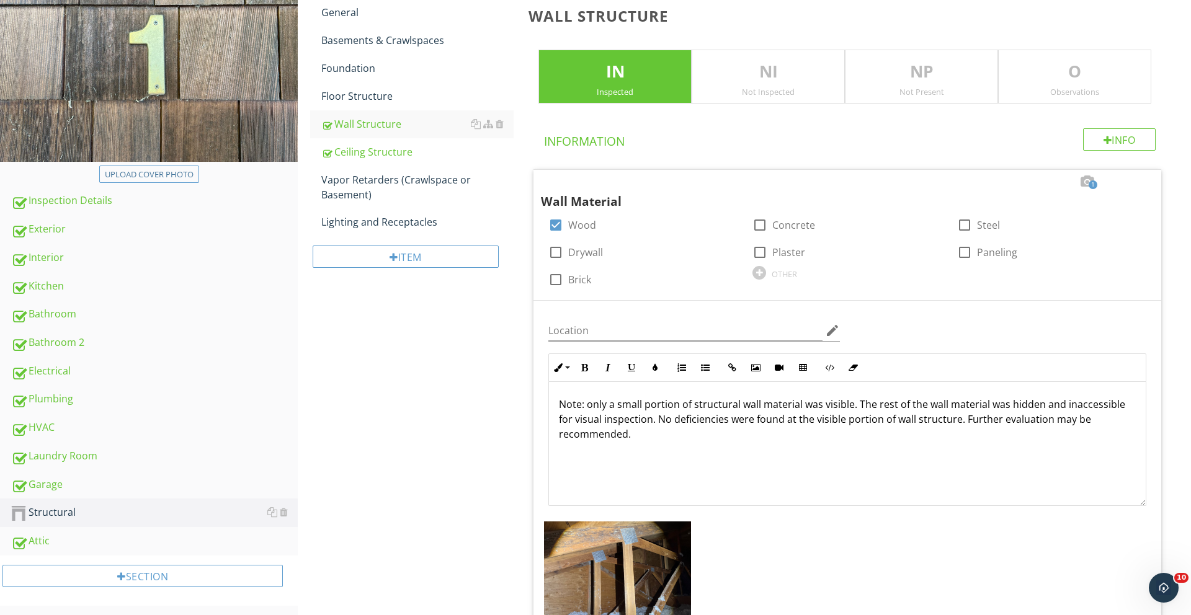
scroll to position [184, 0]
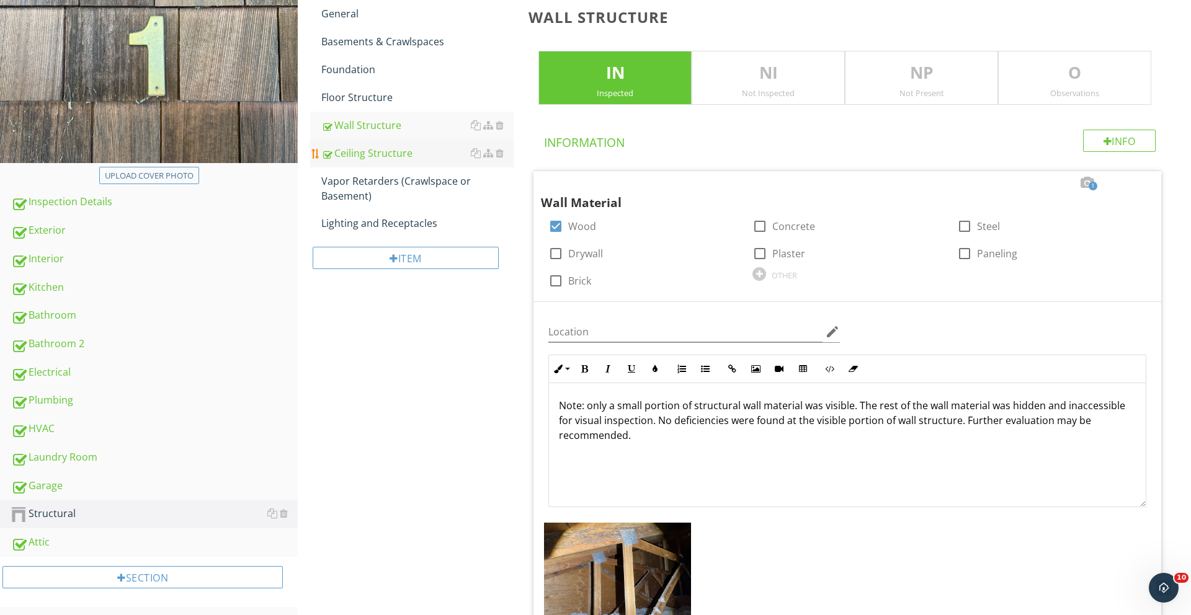
click at [391, 155] on div "Ceiling Structure" at bounding box center [417, 153] width 192 height 15
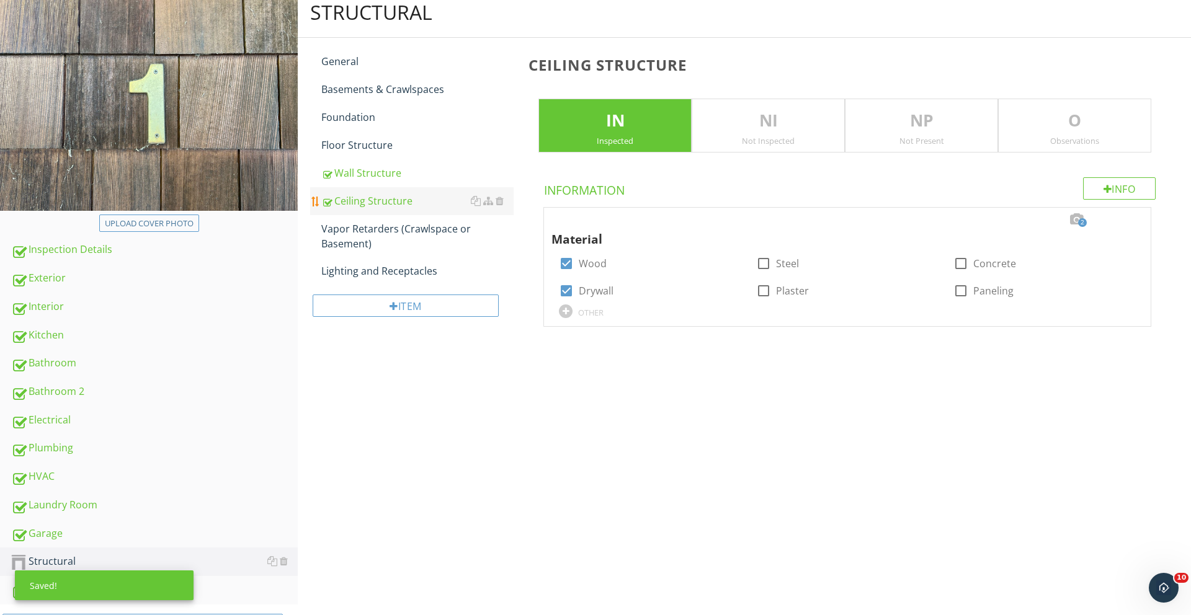
scroll to position [135, 0]
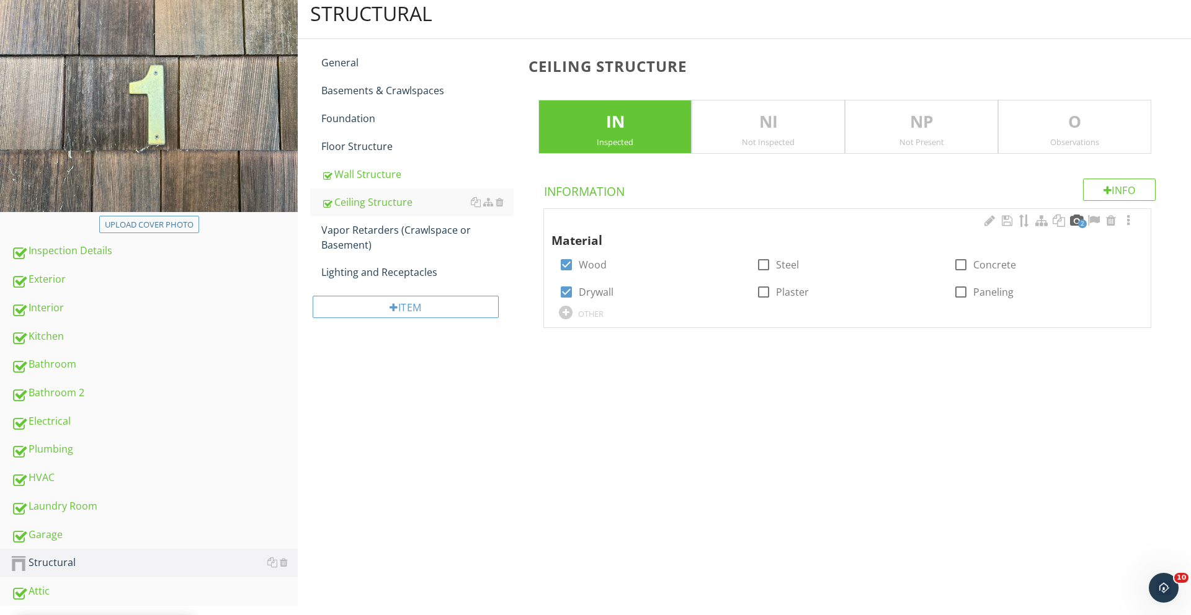
click at [1078, 216] on div at bounding box center [1075, 221] width 15 height 12
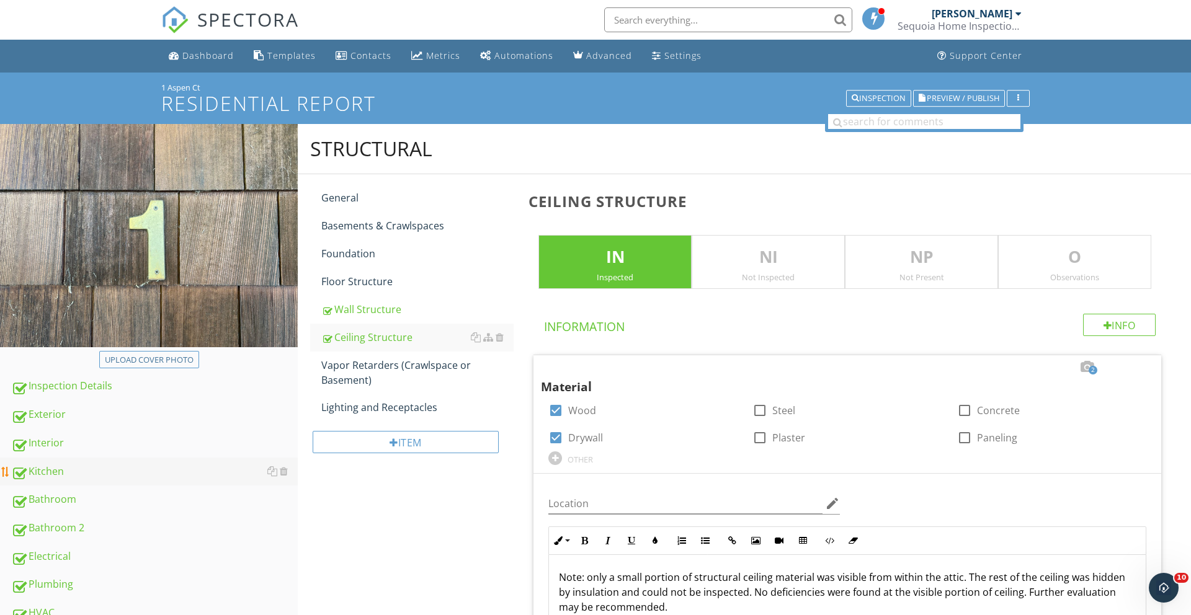
scroll to position [324, 0]
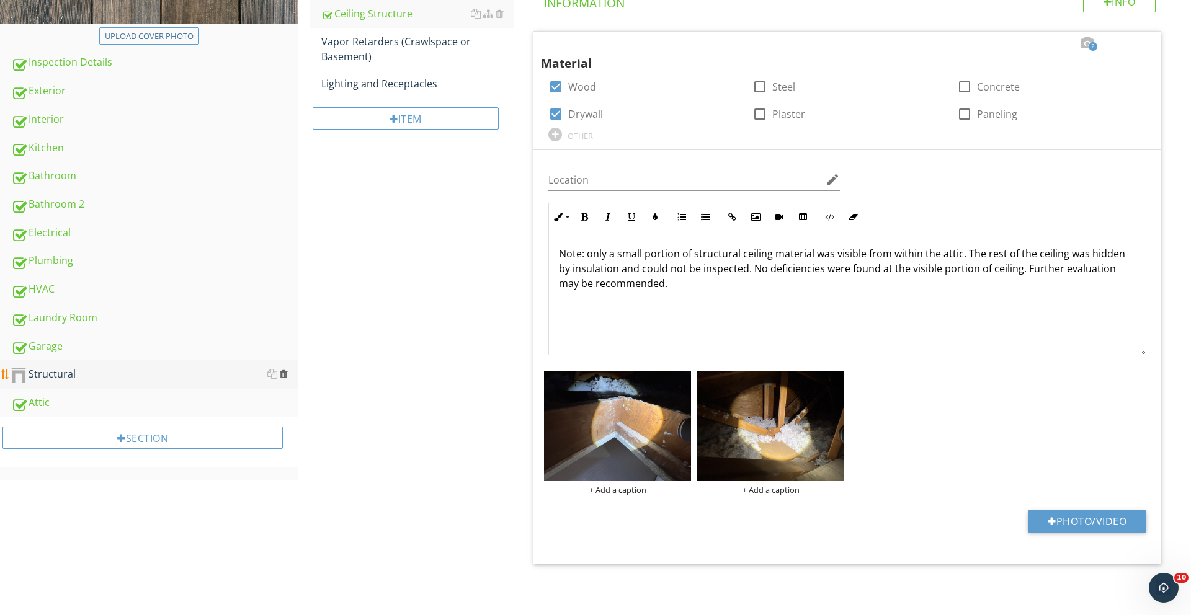
click at [283, 373] on div at bounding box center [284, 374] width 8 height 10
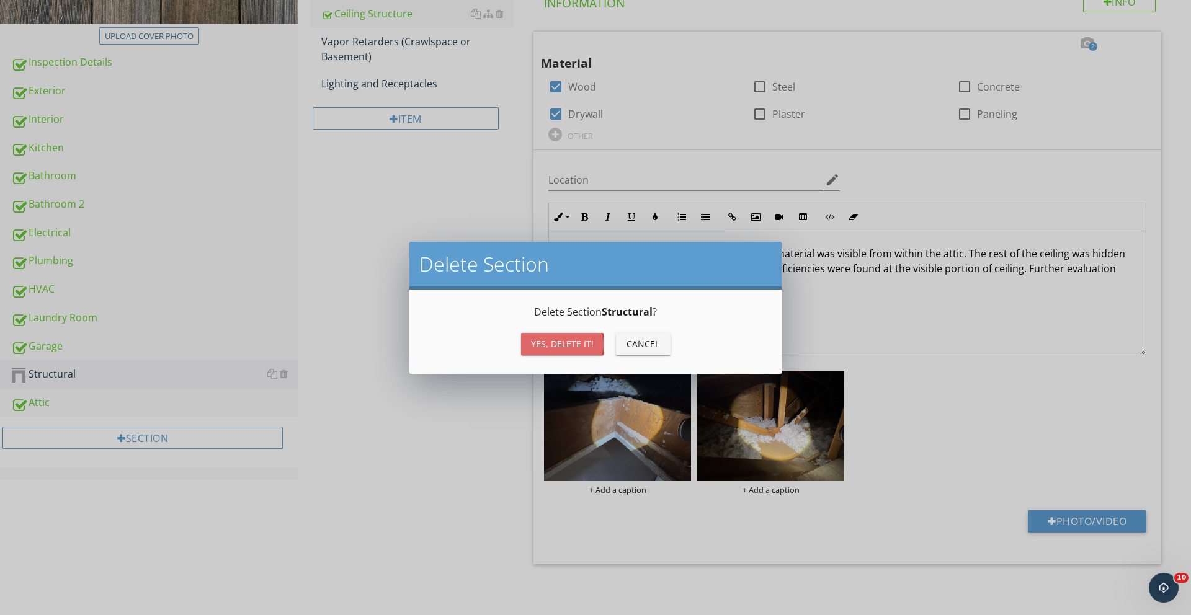
click at [559, 339] on div "Yes, Delete it!" at bounding box center [562, 343] width 63 height 13
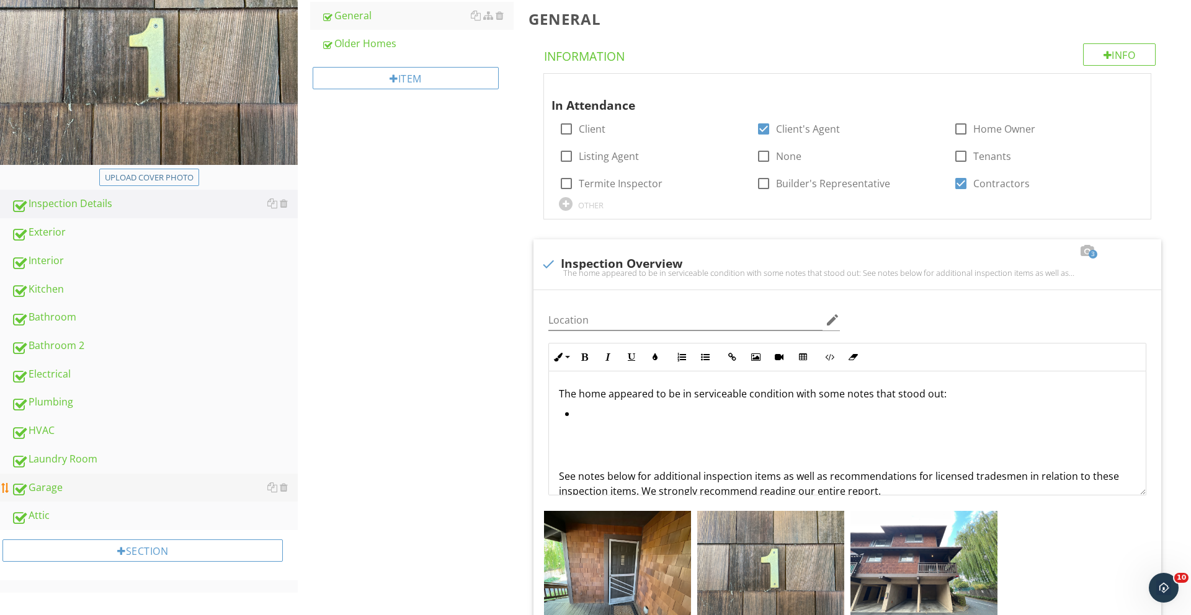
scroll to position [175, 0]
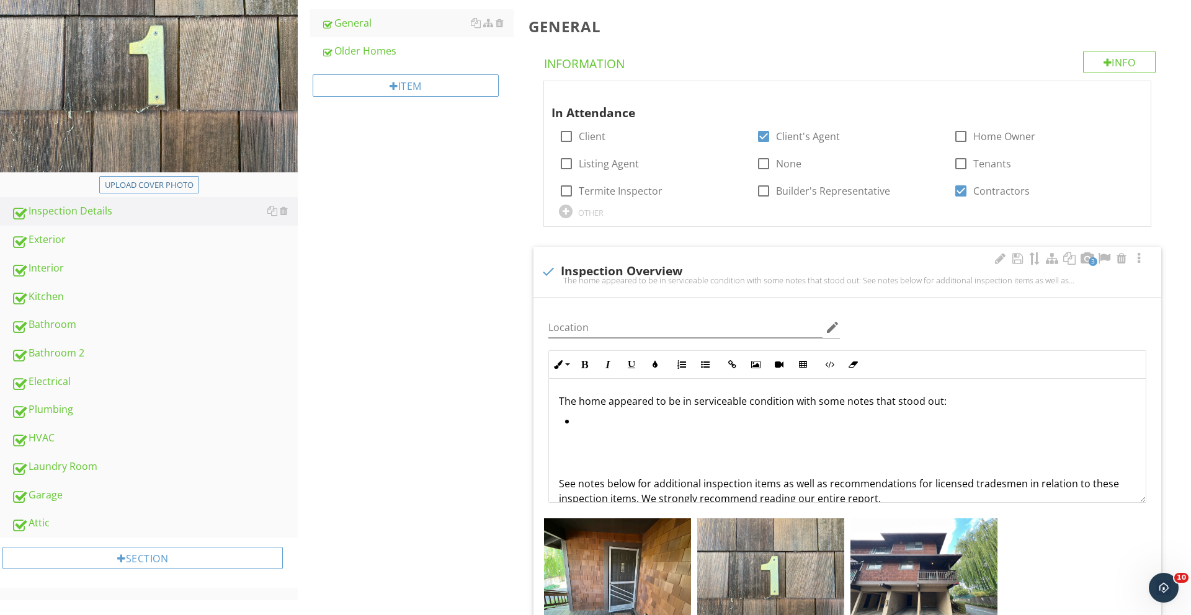
click at [600, 420] on li at bounding box center [850, 423] width 571 height 18
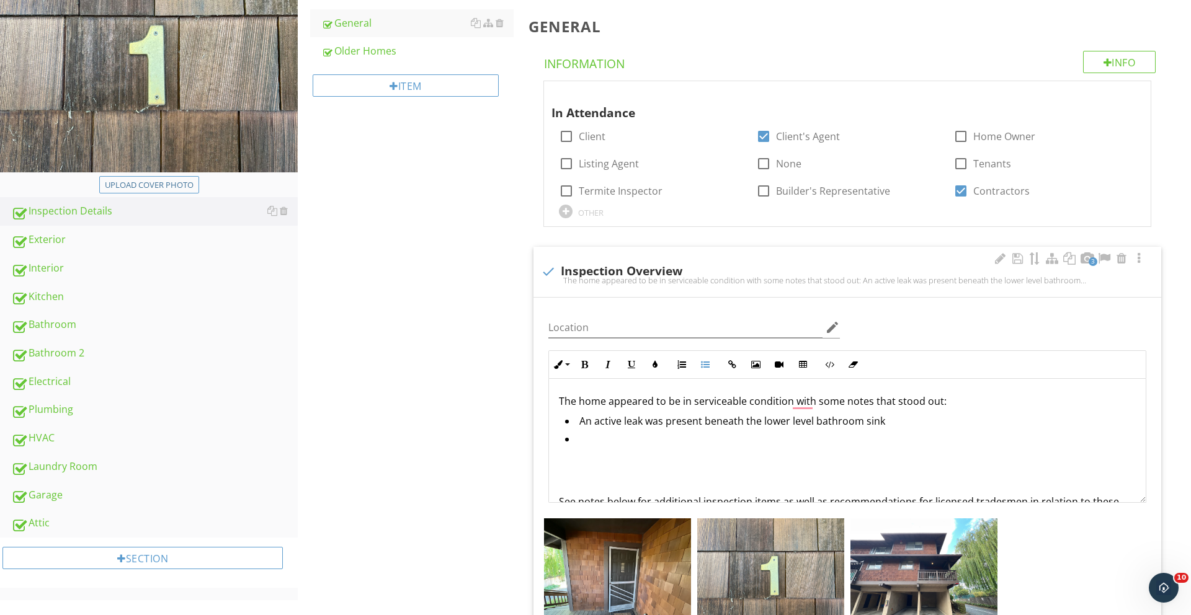
click at [591, 424] on li "An active leak was present beneath the lower level bathroom sink" at bounding box center [850, 423] width 571 height 18
copy li "An active leak was present beneath the lower level bathroom sink"
click at [590, 446] on li "To enrich screen reader interactions, please activate Accessibility in Grammarl…" at bounding box center [850, 441] width 571 height 18
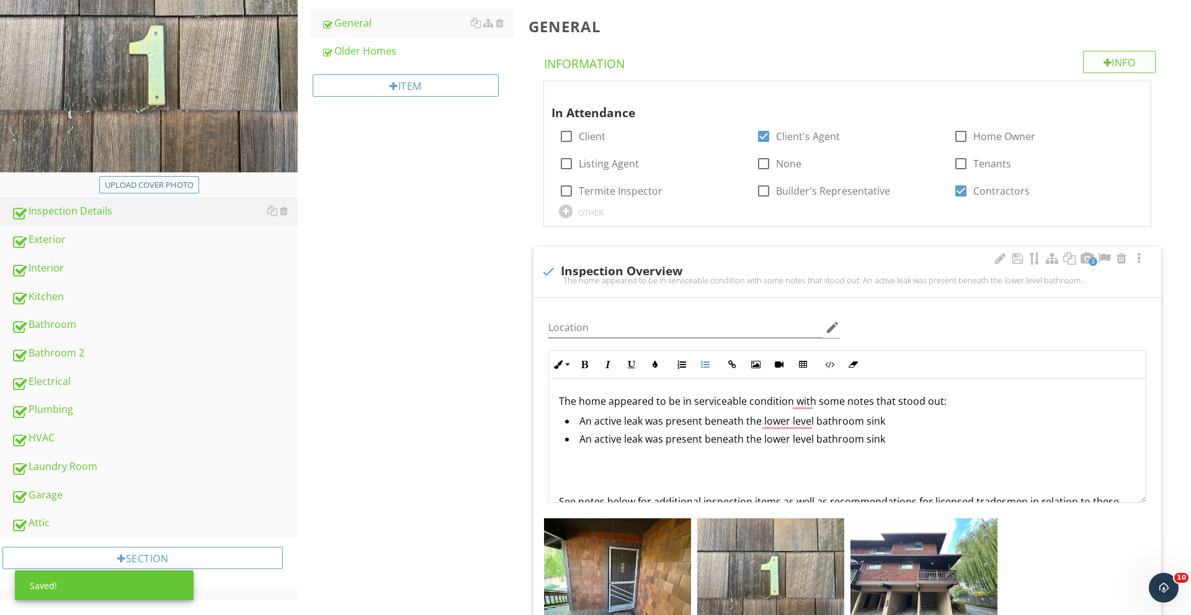
click at [770, 435] on li "An active leak was present beneath the lower level bathroom sink" at bounding box center [850, 441] width 571 height 18
click at [906, 435] on li "An active leak was present beneath the upper level bathroom sink" at bounding box center [850, 441] width 571 height 18
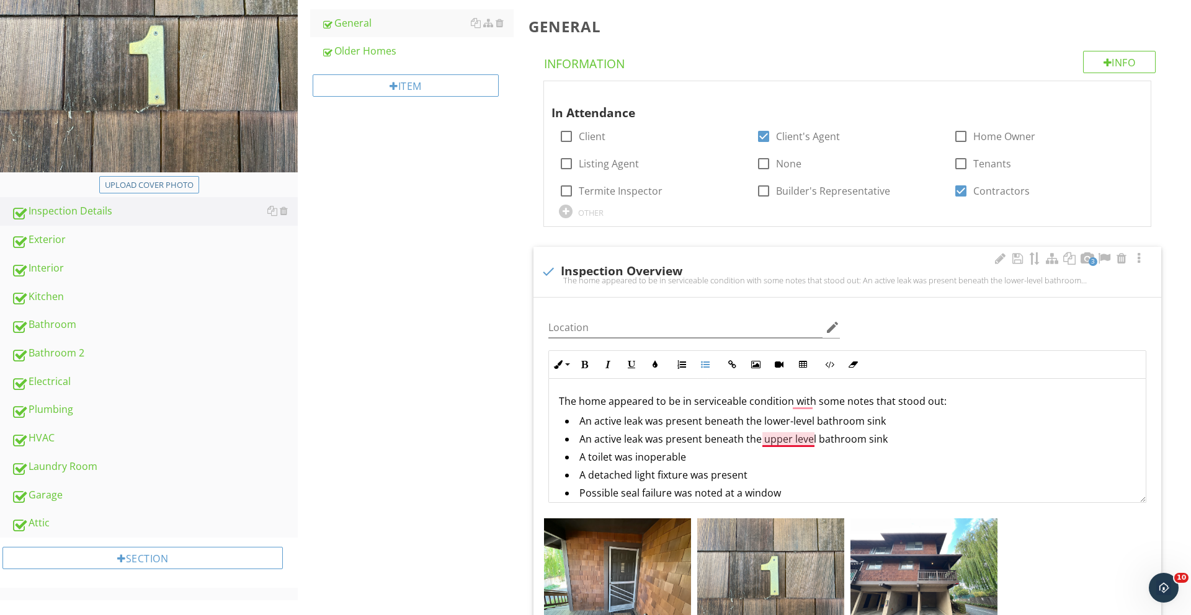
click at [786, 439] on li "An active leak was present beneath the upper level bathroom sink" at bounding box center [850, 441] width 571 height 18
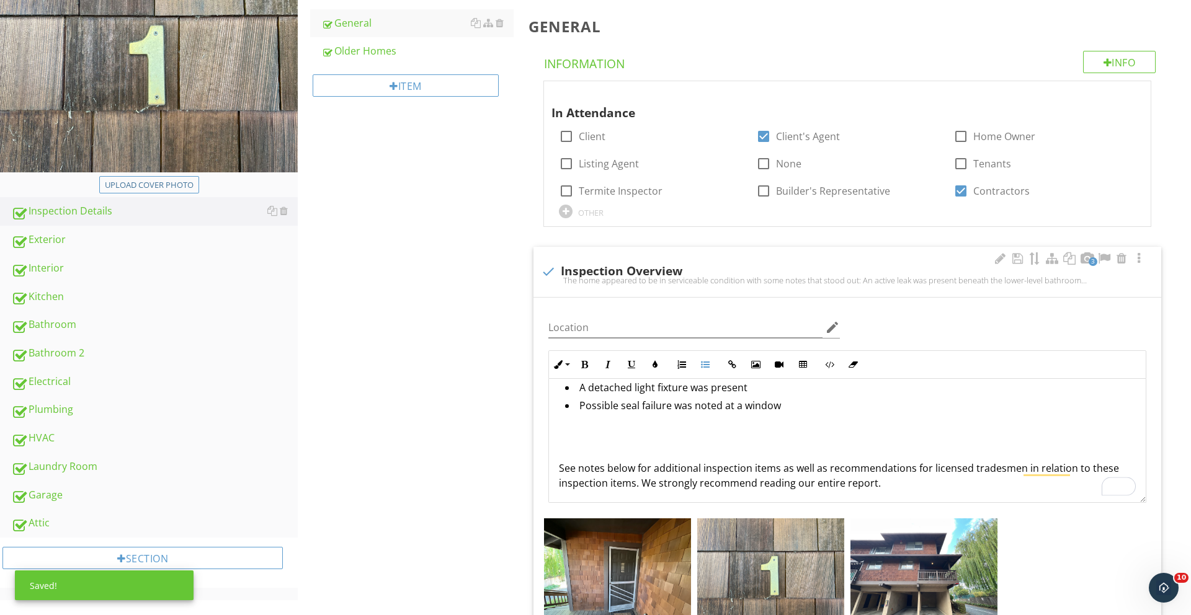
scroll to position [86, 0]
click at [602, 445] on p "To enrich screen reader interactions, please activate Accessibility in Grammarl…" at bounding box center [847, 450] width 577 height 15
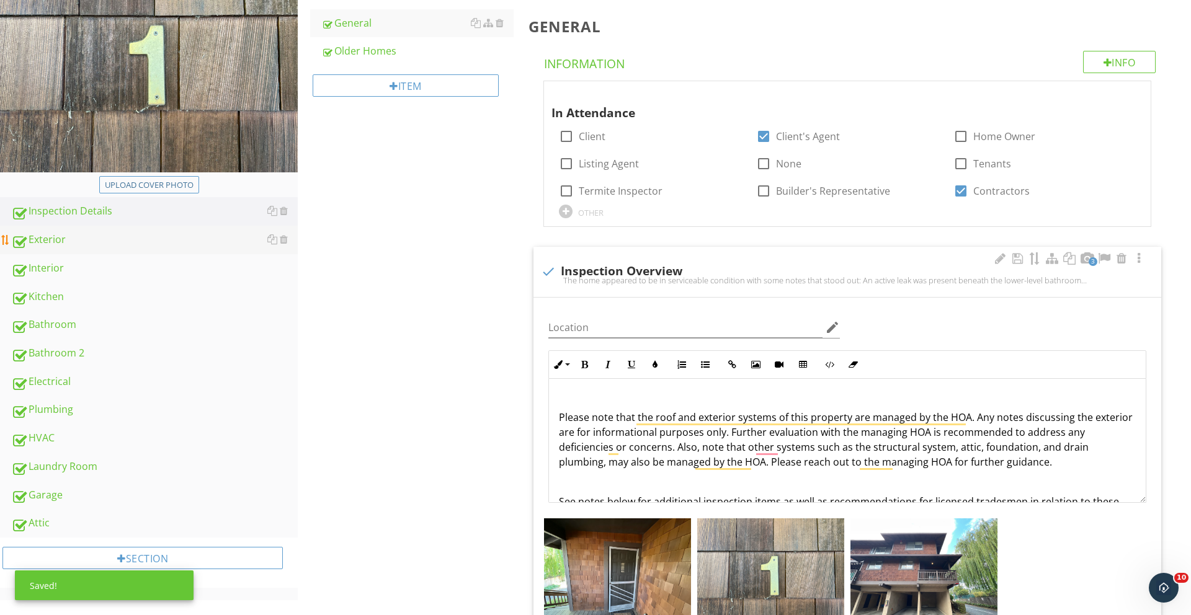
click at [84, 239] on div "Exterior" at bounding box center [154, 240] width 286 height 16
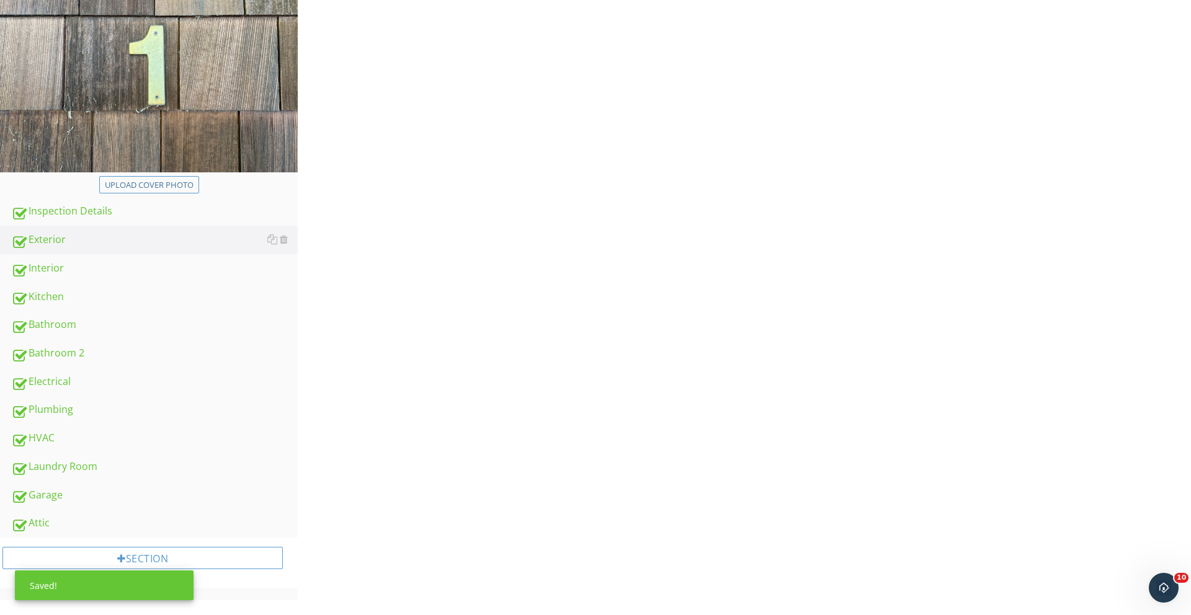
scroll to position [160, 0]
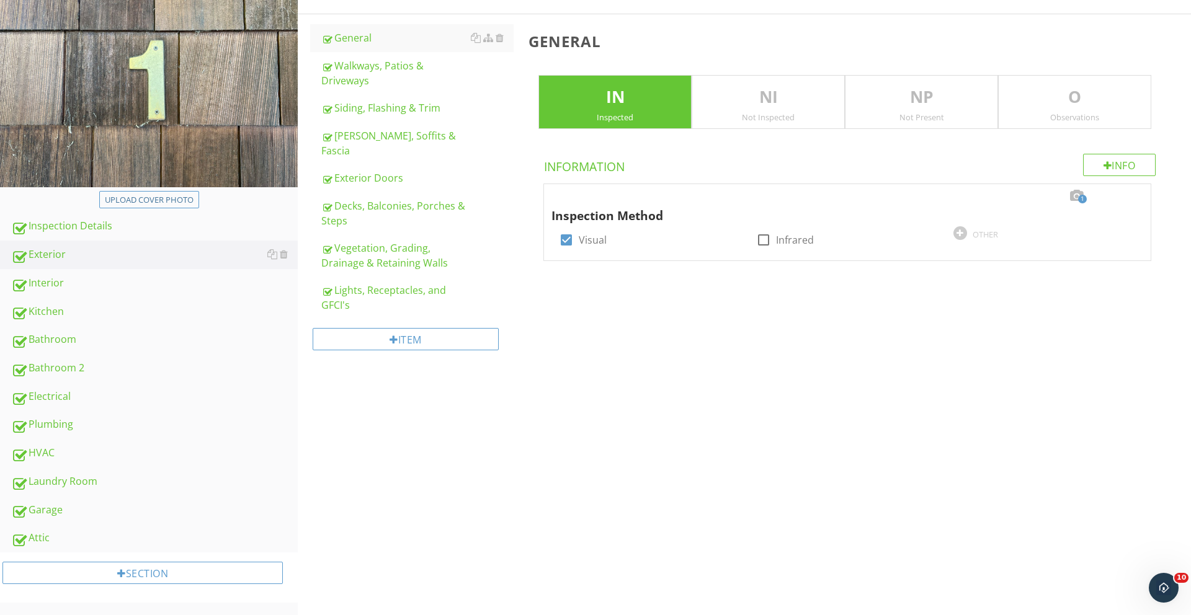
click at [786, 107] on p "NI" at bounding box center [768, 97] width 152 height 25
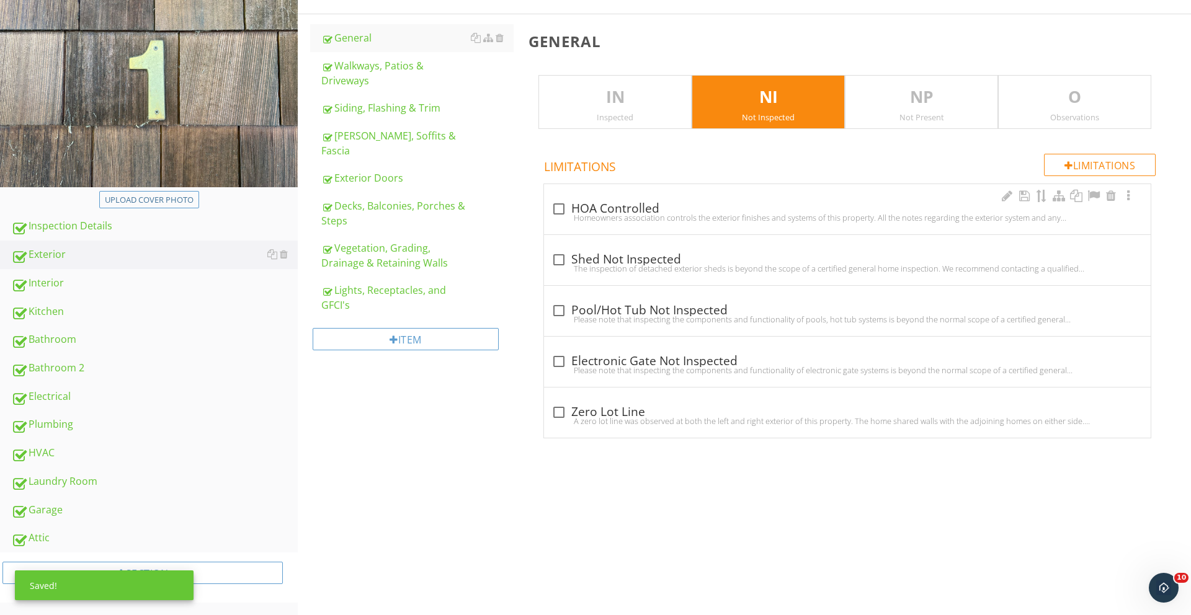
click at [577, 219] on div "Homeowners association controls the exterior finishes and systems of this prope…" at bounding box center [847, 218] width 592 height 10
checkbox input "true"
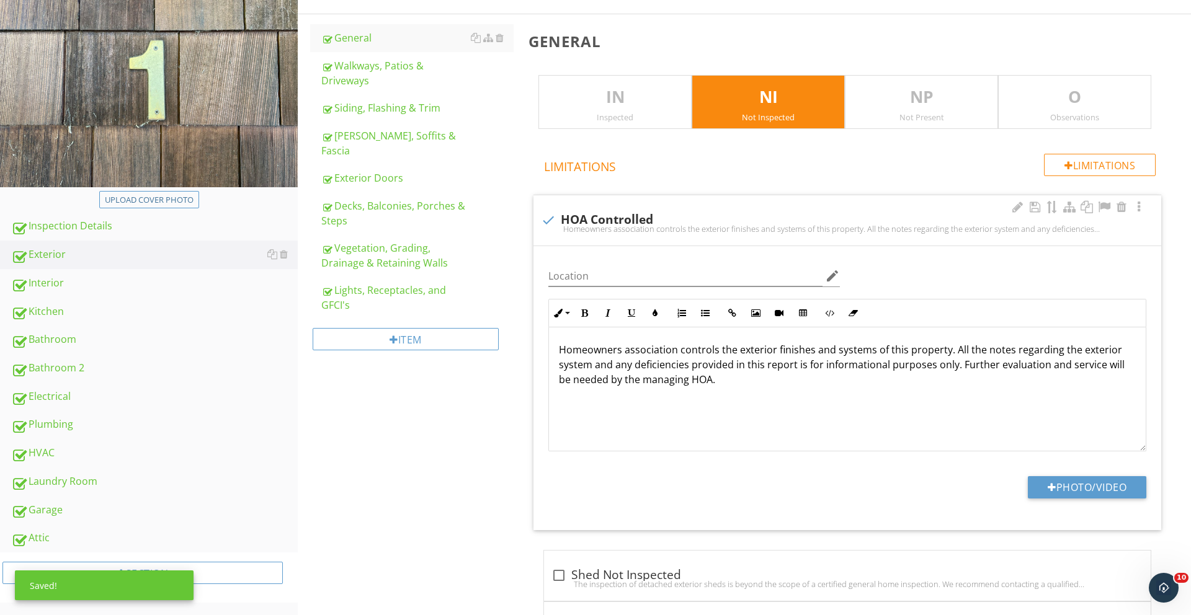
scroll to position [175, 0]
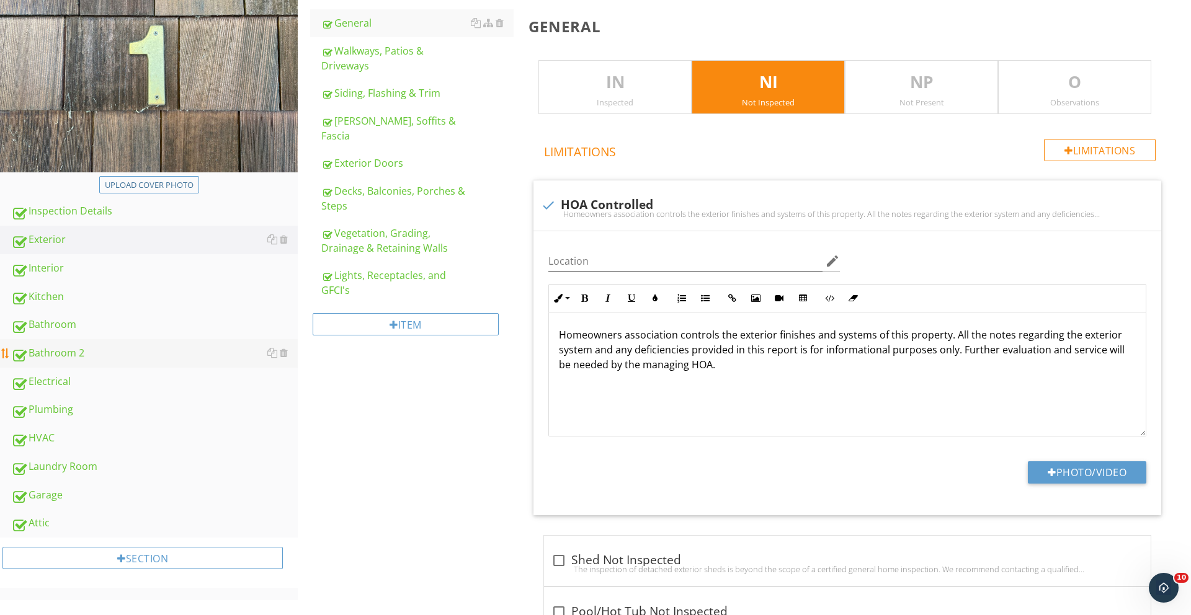
click at [55, 347] on div "Bathroom 2" at bounding box center [154, 353] width 286 height 16
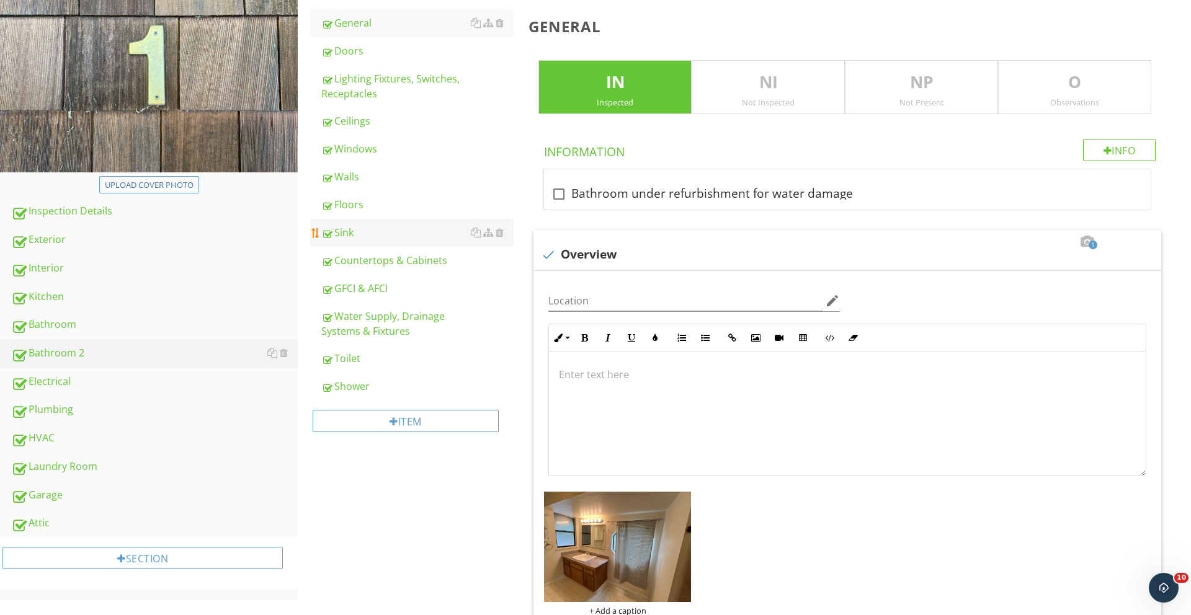
click at [369, 236] on div "Sink" at bounding box center [417, 232] width 192 height 15
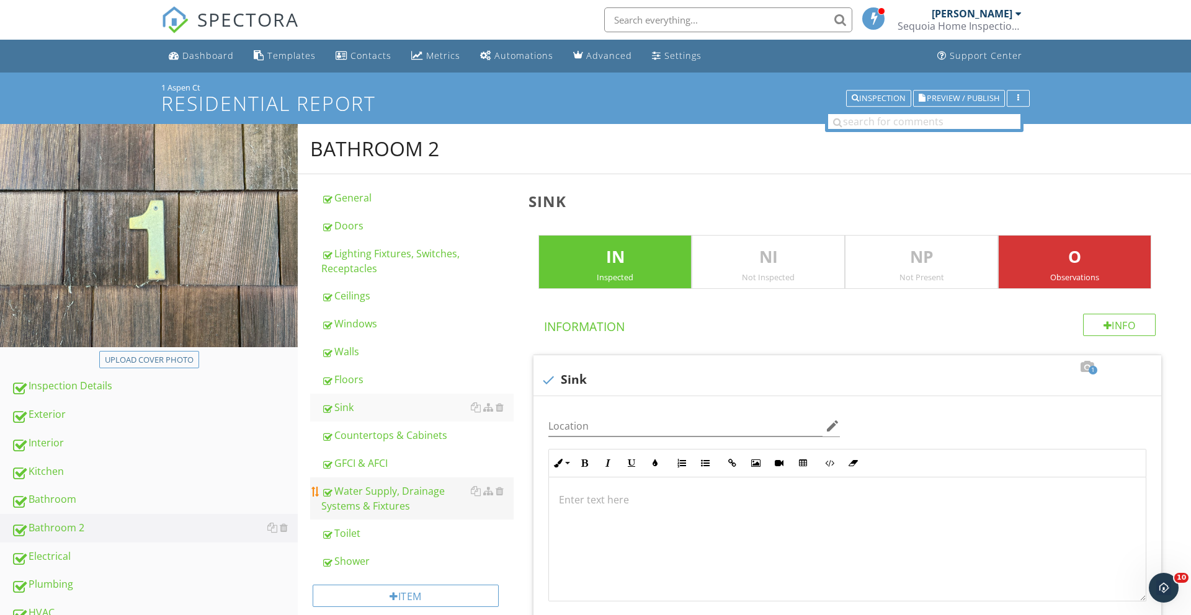
click at [370, 491] on div "Water Supply, Drainage Systems & Fixtures" at bounding box center [417, 499] width 192 height 30
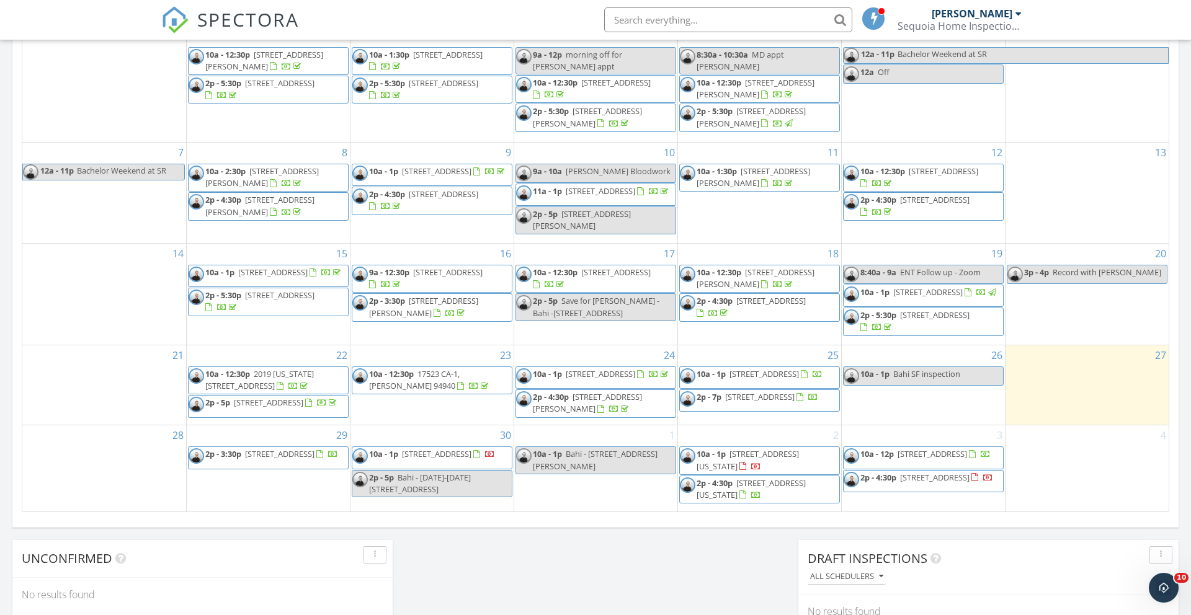
scroll to position [627, 0]
click at [577, 408] on span "[STREET_ADDRESS][PERSON_NAME]" at bounding box center [587, 401] width 109 height 23
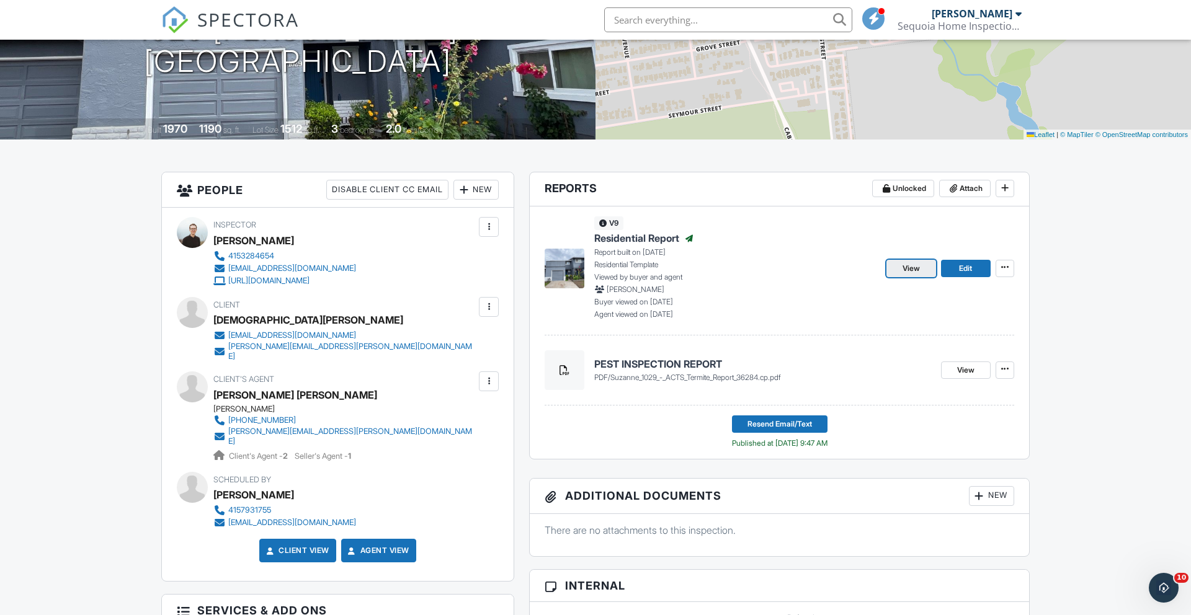
click at [910, 267] on span "View" at bounding box center [910, 268] width 17 height 12
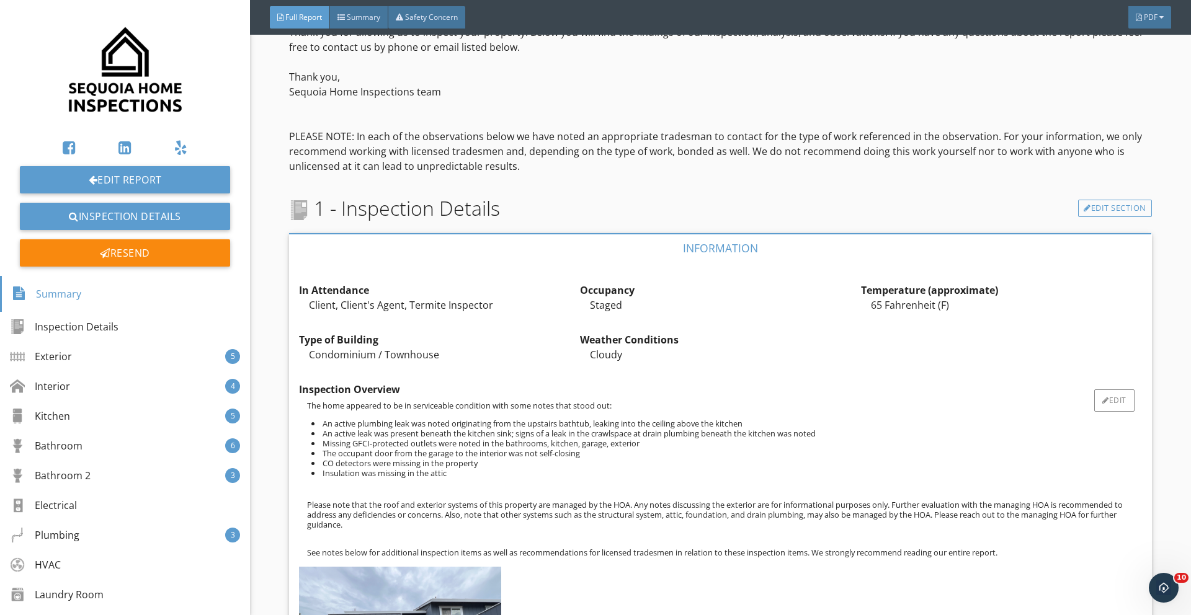
scroll to position [427, 0]
click at [388, 513] on p "Please note that the roof and exterior systems of this property are managed by …" at bounding box center [724, 514] width 835 height 30
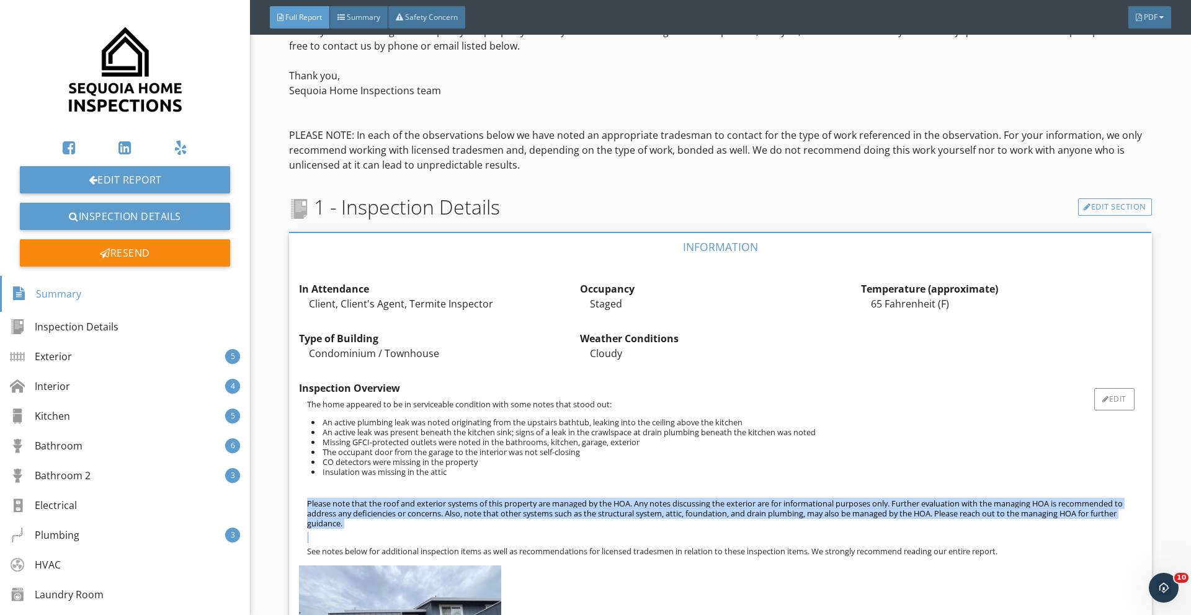
click at [388, 513] on p "Please note that the roof and exterior systems of this property are managed by …" at bounding box center [724, 514] width 835 height 30
copy p "Please note that the roof and exterior systems of this property are managed by …"
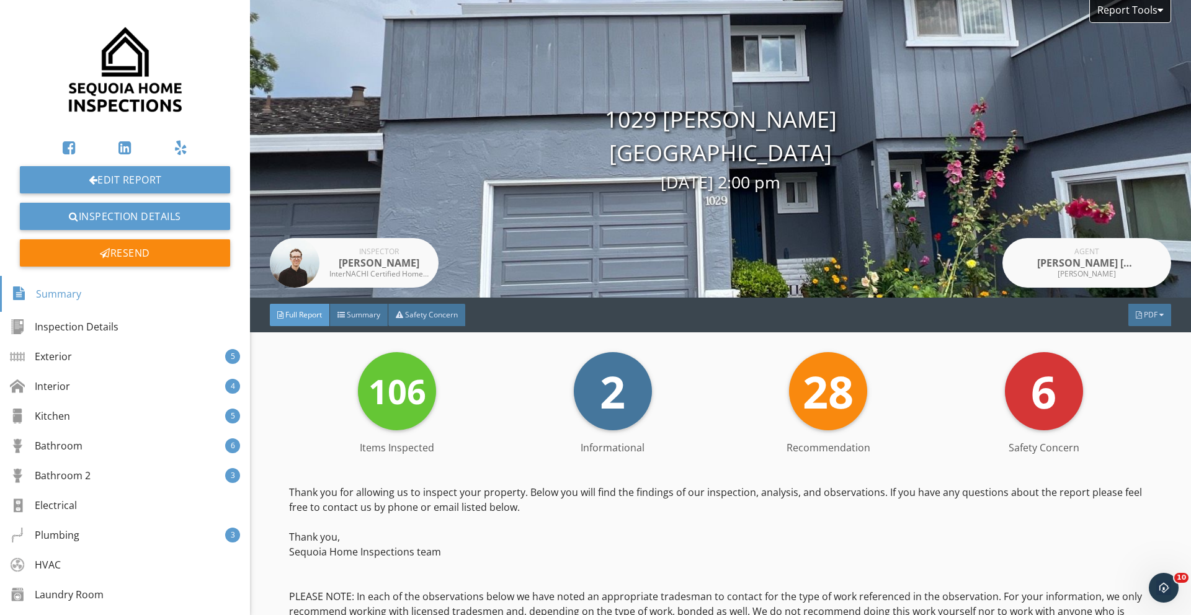
click at [120, 51] on img at bounding box center [125, 69] width 119 height 119
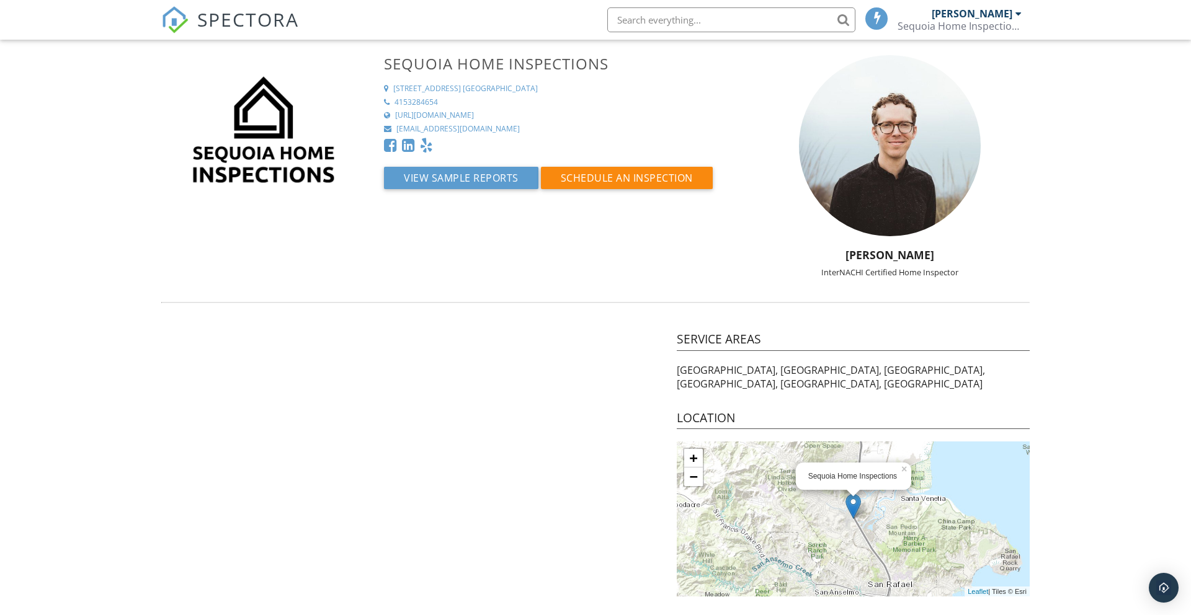
click at [984, 16] on div "[PERSON_NAME]" at bounding box center [971, 13] width 81 height 12
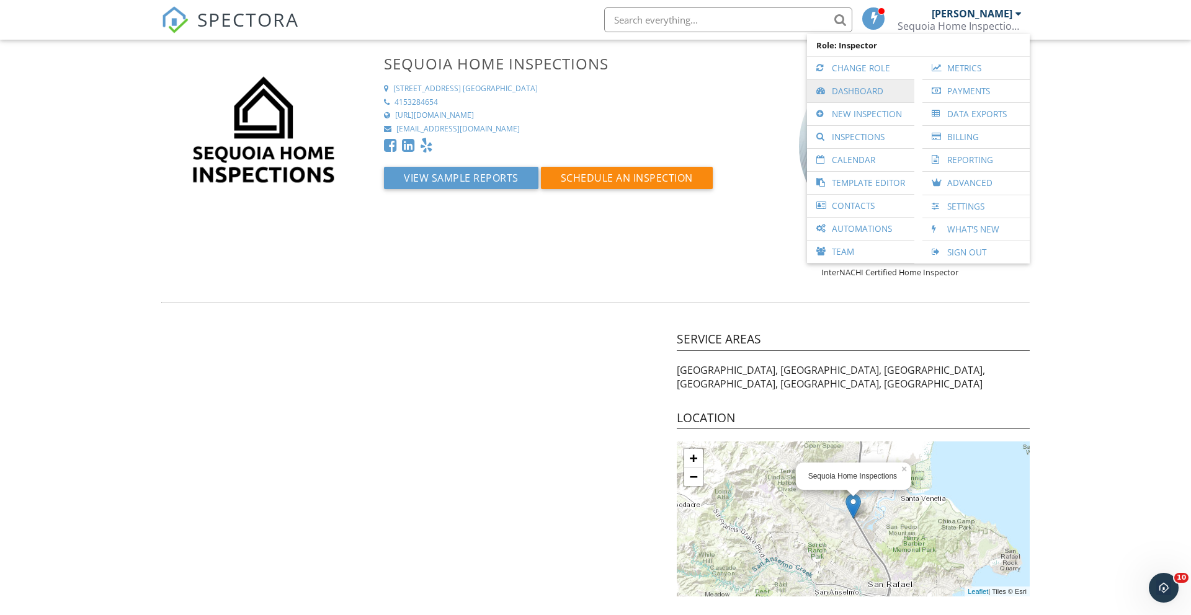
click at [866, 100] on link "Dashboard" at bounding box center [860, 91] width 95 height 22
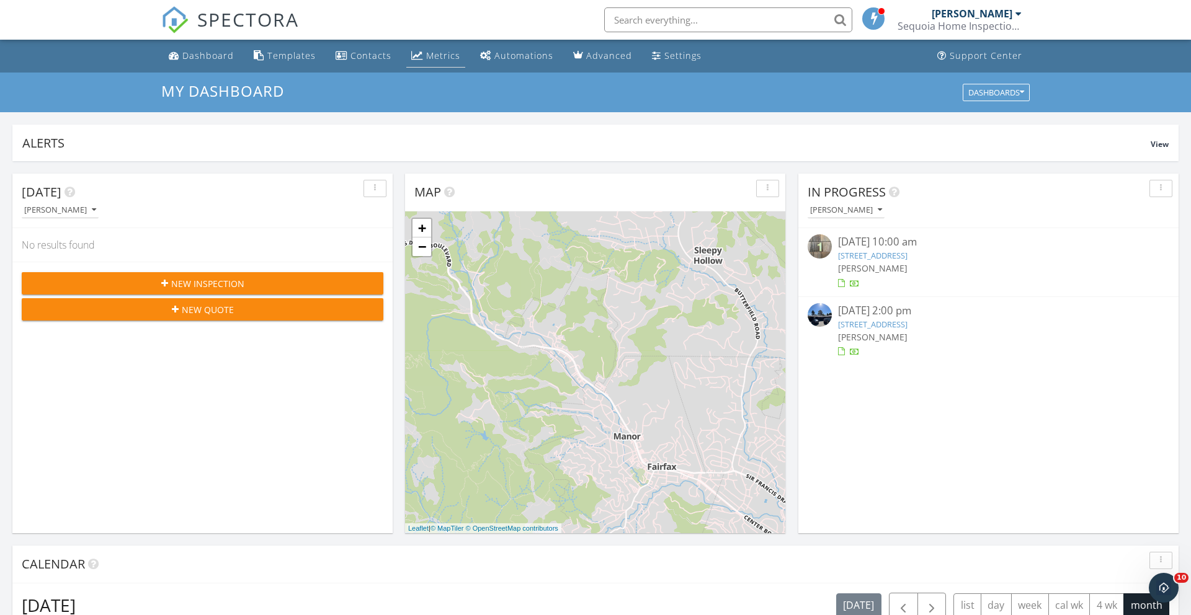
click at [431, 40] on li "Metrics" at bounding box center [436, 56] width 64 height 33
click at [430, 53] on div "Metrics" at bounding box center [443, 56] width 34 height 12
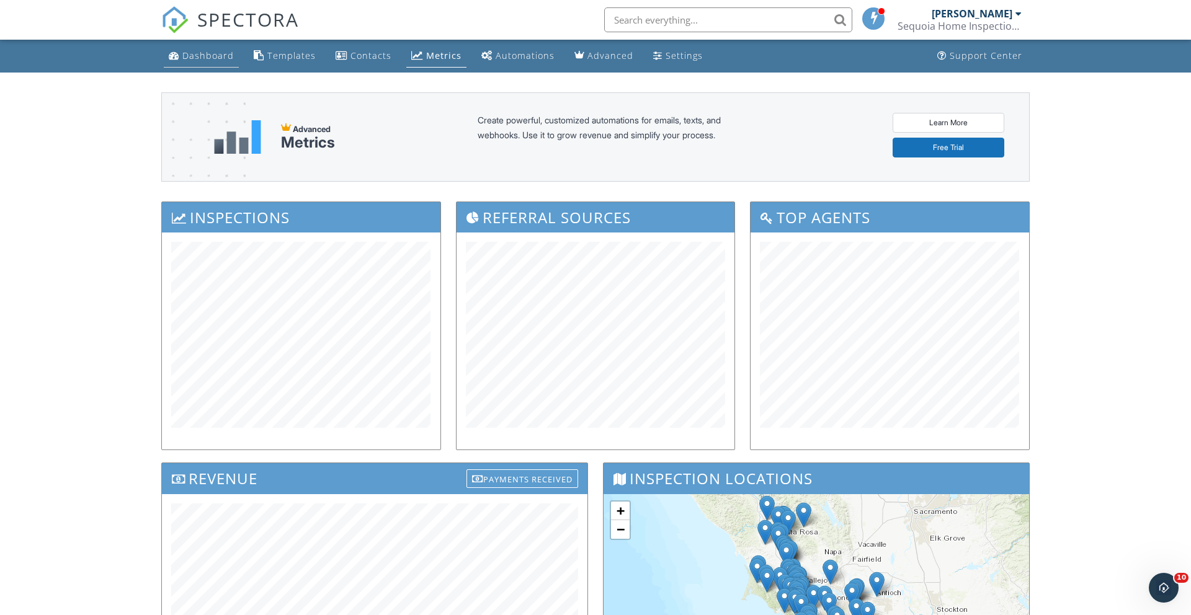
click at [200, 60] on div "Dashboard" at bounding box center [207, 56] width 51 height 12
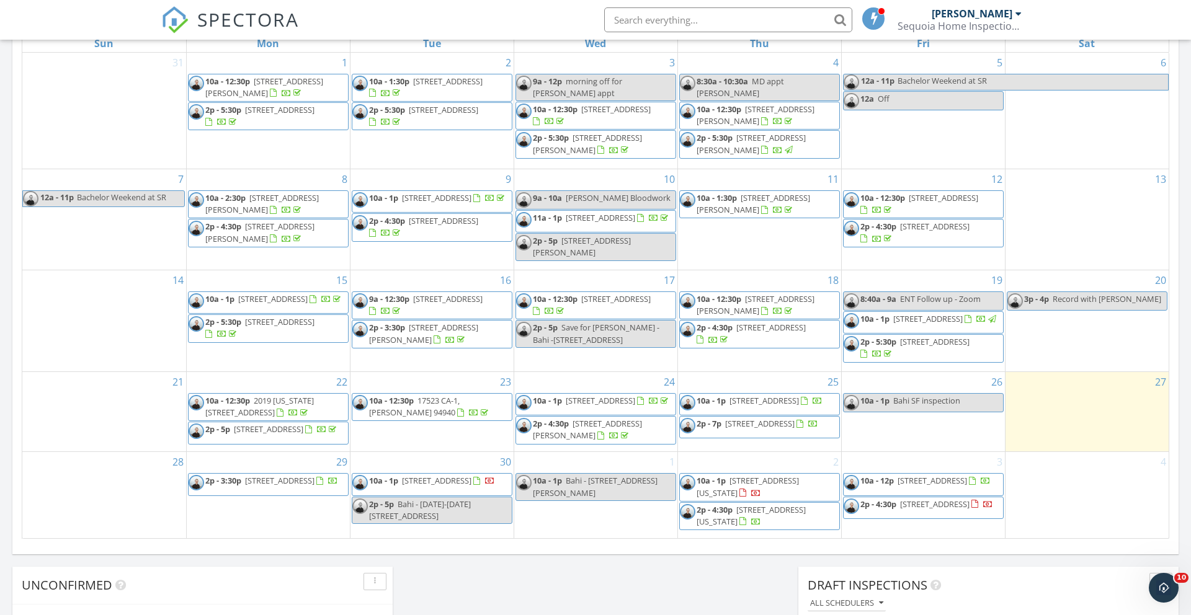
scroll to position [598, 0]
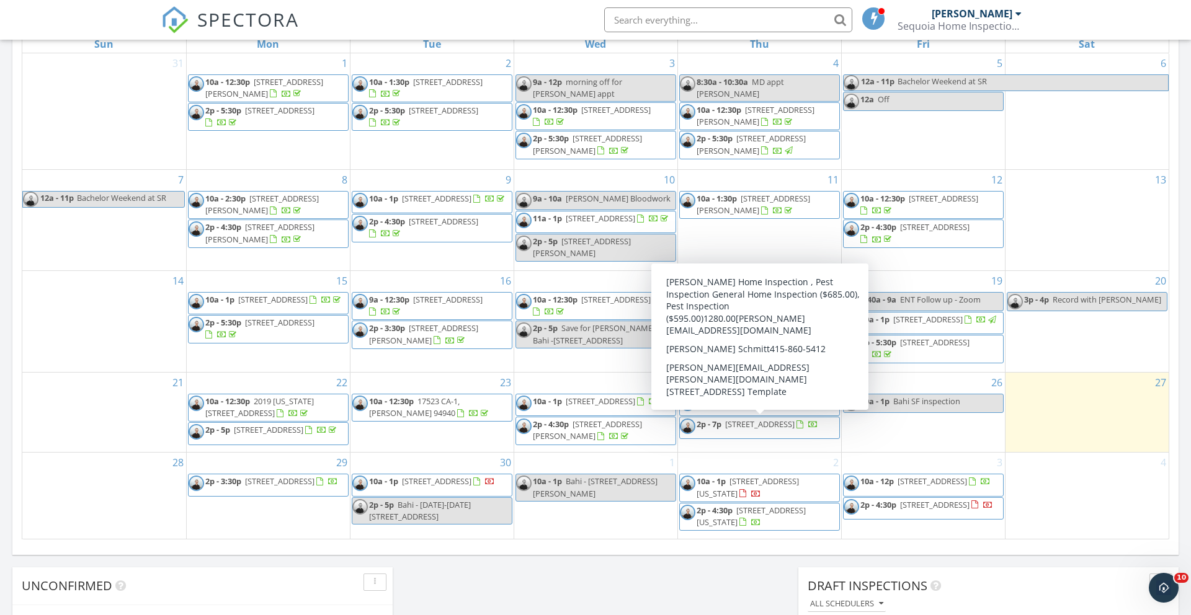
click at [794, 430] on span "195 Edgewood Ave, Mill Valley 94941" at bounding box center [759, 424] width 69 height 11
